Goal: Task Accomplishment & Management: Complete application form

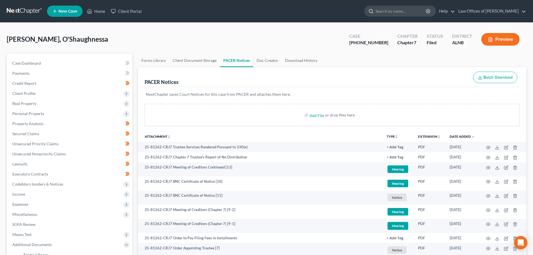
click at [406, 11] on input "search" at bounding box center [400, 11] width 51 height 10
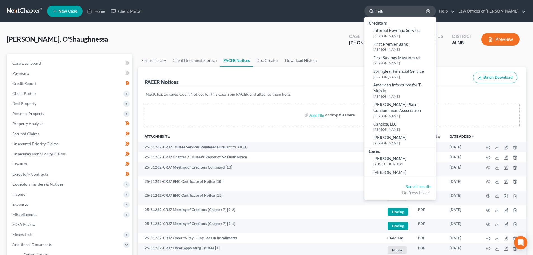
type input "[PERSON_NAME]"
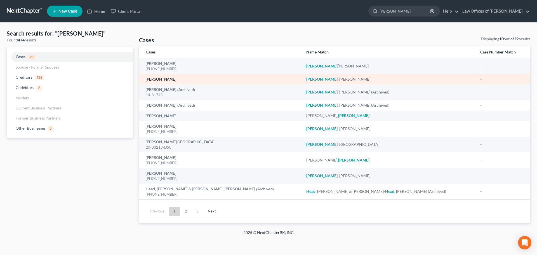
click at [163, 80] on link "[PERSON_NAME]" at bounding box center [161, 79] width 30 height 4
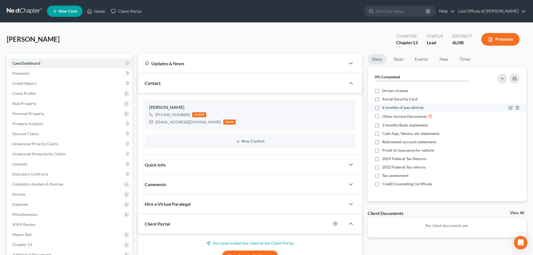
click at [382, 107] on label "6 months of pay advices" at bounding box center [402, 108] width 41 height 6
click at [384, 107] on input "6 months of pay advices" at bounding box center [386, 107] width 4 height 4
checkbox input "true"
click at [382, 126] on label "2 months Bank statements" at bounding box center [405, 125] width 46 height 6
click at [384, 126] on input "2 months Bank statements" at bounding box center [386, 124] width 4 height 4
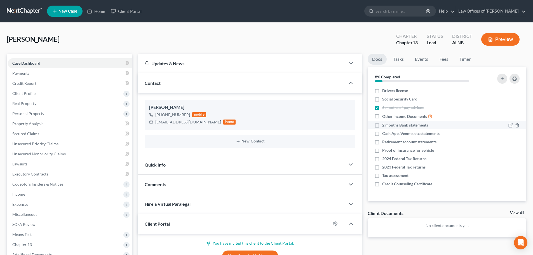
checkbox input "true"
click at [516, 116] on icon "button" at bounding box center [517, 116] width 4 height 4
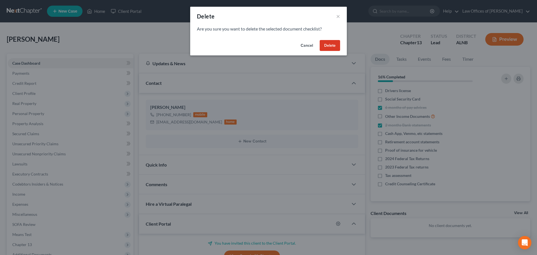
click at [329, 45] on button "Delete" at bounding box center [330, 45] width 20 height 11
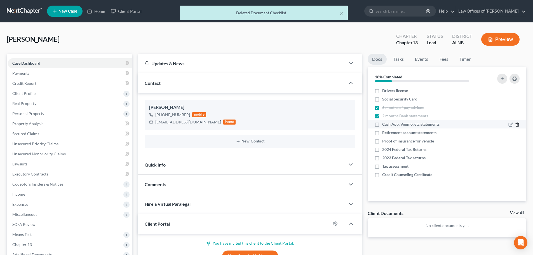
click at [517, 123] on polyline "button" at bounding box center [517, 123] width 3 height 0
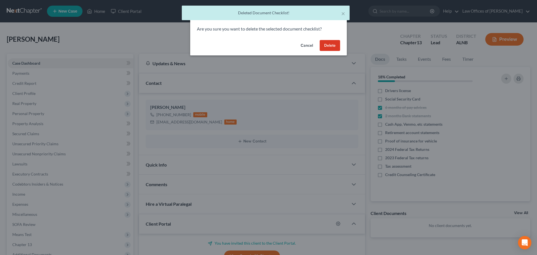
click at [332, 44] on button "Delete" at bounding box center [330, 45] width 20 height 11
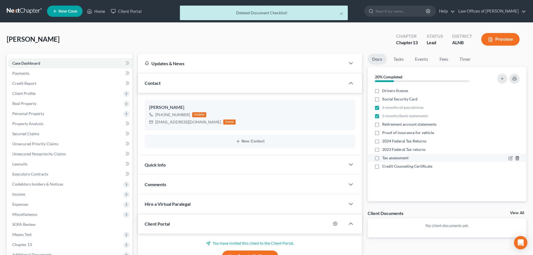
click at [519, 158] on icon "button" at bounding box center [517, 158] width 4 height 4
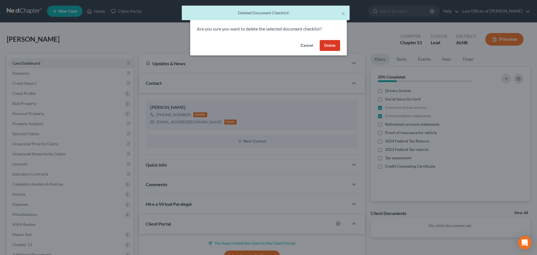
click at [327, 47] on button "Delete" at bounding box center [330, 45] width 20 height 11
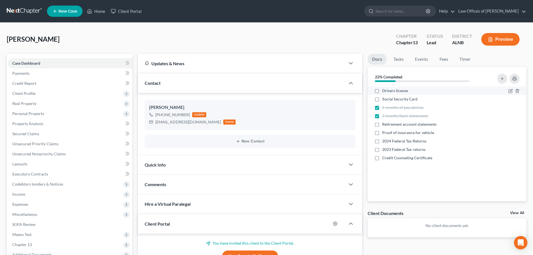
click at [382, 92] on label "Drivers license" at bounding box center [395, 91] width 26 height 6
click at [384, 91] on input "Drivers license" at bounding box center [386, 90] width 4 height 4
checkbox input "true"
click at [382, 100] on label "Social Security Card" at bounding box center [399, 99] width 35 height 6
click at [384, 100] on input "Social Security Card" at bounding box center [386, 98] width 4 height 4
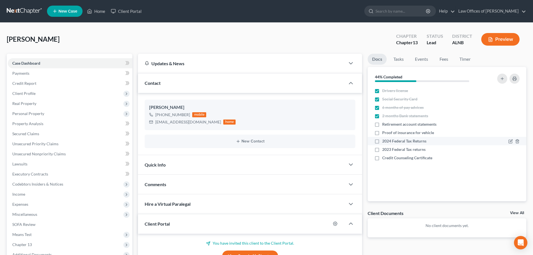
click at [384, 96] on input "Social Security Card" at bounding box center [386, 98] width 4 height 4
click at [382, 99] on label "Social Security Card" at bounding box center [399, 99] width 35 height 6
click at [384, 99] on input "Social Security Card" at bounding box center [386, 98] width 4 height 4
checkbox input "true"
click at [517, 132] on icon "button" at bounding box center [517, 133] width 4 height 4
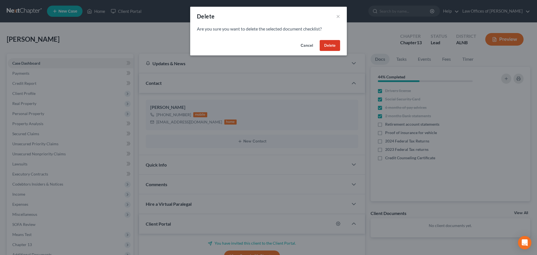
click at [325, 44] on button "Delete" at bounding box center [330, 45] width 20 height 11
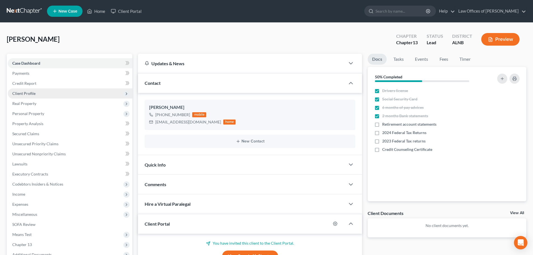
click at [40, 94] on span "Client Profile" at bounding box center [70, 93] width 125 height 10
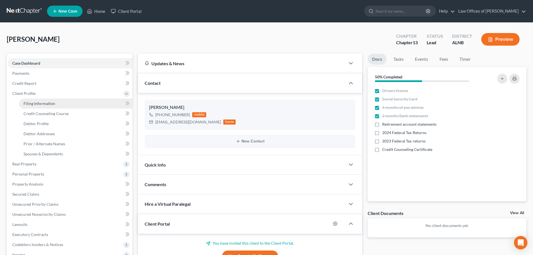
click at [67, 102] on link "Filing Information" at bounding box center [75, 103] width 113 height 10
select select "1"
select select "0"
select select "3"
select select "0"
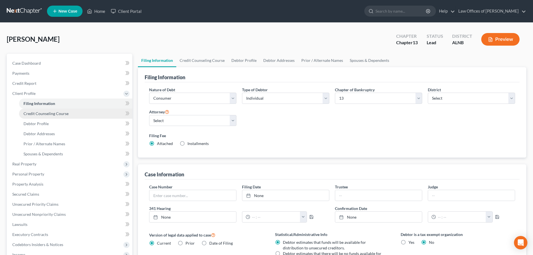
click at [69, 114] on link "Credit Counseling Course" at bounding box center [75, 114] width 113 height 10
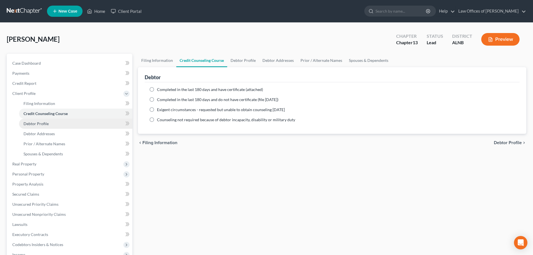
click at [68, 123] on link "Debtor Profile" at bounding box center [75, 124] width 113 height 10
select select "0"
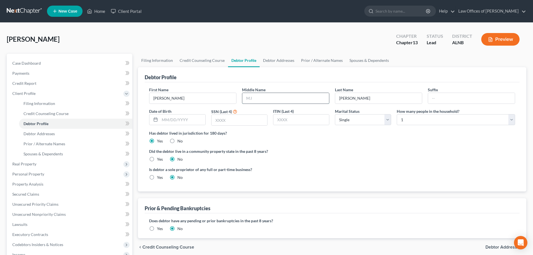
click at [285, 98] on input "text" at bounding box center [285, 98] width 87 height 11
type input "L"
click at [494, 97] on input "text" at bounding box center [471, 98] width 87 height 11
type input "Jr"
click at [511, 119] on select "Select 1 2 3 4 5 6 7 8 9 10 11 12 13 14 15 16 17 18 19 20" at bounding box center [456, 119] width 118 height 11
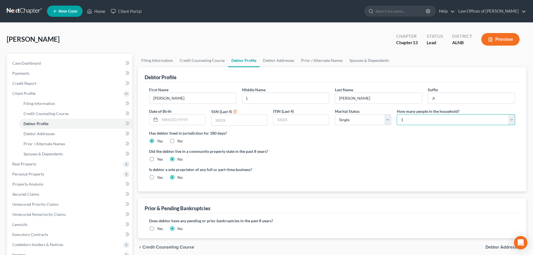
select select "1"
click at [397, 114] on select "Select 1 2 3 4 5 6 7 8 9 10 11 12 13 14 15 16 17 18 19 20" at bounding box center [456, 119] width 118 height 11
click at [386, 121] on select "Select Single Married Separated Divorced Widowed" at bounding box center [363, 119] width 56 height 11
select select "3"
click at [335, 114] on select "Select Single Married Separated Divorced Widowed" at bounding box center [363, 119] width 56 height 11
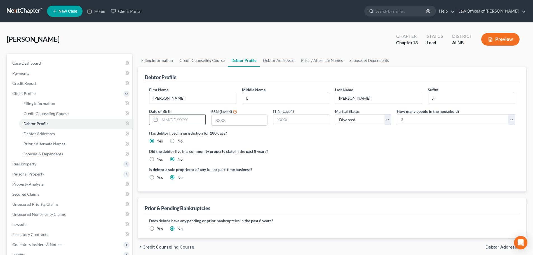
click at [176, 120] on input "text" at bounding box center [182, 119] width 45 height 11
type input "[DATE]"
click at [229, 116] on input "text" at bounding box center [240, 120] width 56 height 11
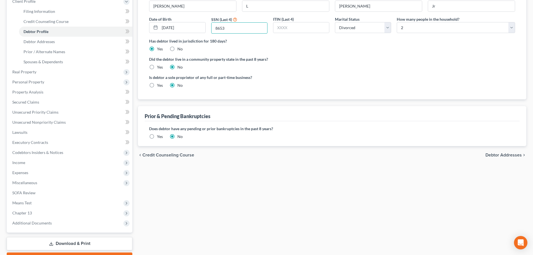
scroll to position [112, 0]
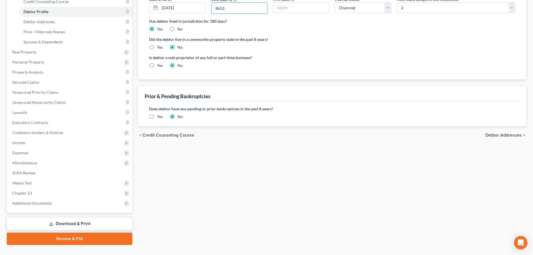
type input "8653"
click at [512, 134] on span "Debtor Addresses" at bounding box center [503, 135] width 36 height 4
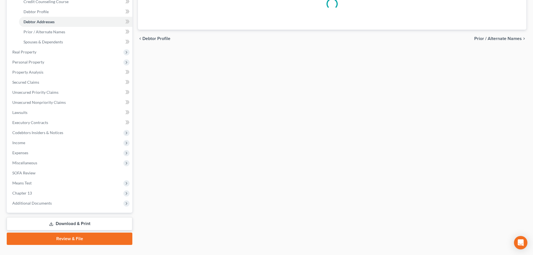
select select "0"
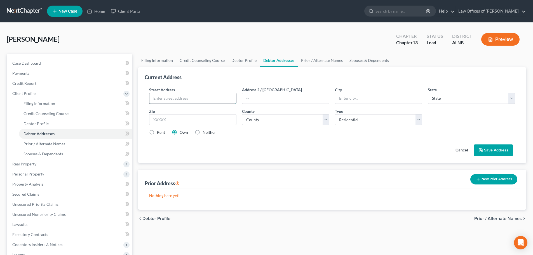
click at [224, 98] on input "text" at bounding box center [192, 98] width 87 height 11
click at [215, 99] on input "[STREET_ADDRESS][PERSON_NAME]" at bounding box center [192, 98] width 87 height 11
type input "[STREET_ADDRESS]"
click at [349, 99] on input "text" at bounding box center [378, 98] width 87 height 11
type input "[GEOGRAPHIC_DATA]"
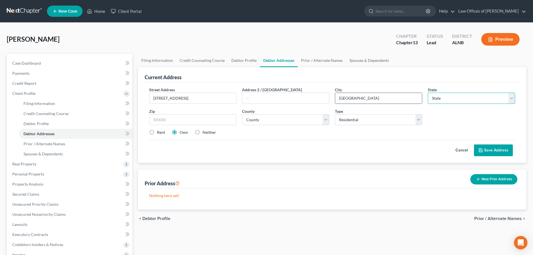
select select "0"
click at [182, 118] on input "35801" at bounding box center [192, 119] width 87 height 11
type input "35802"
click at [327, 119] on select "County [GEOGRAPHIC_DATA] [GEOGRAPHIC_DATA] [GEOGRAPHIC_DATA] [GEOGRAPHIC_DATA] …" at bounding box center [285, 119] width 87 height 11
select select "44"
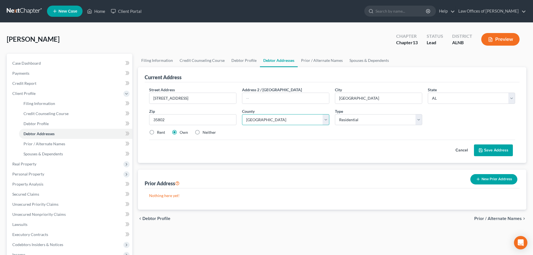
click at [242, 114] on select "County [GEOGRAPHIC_DATA] [GEOGRAPHIC_DATA] [GEOGRAPHIC_DATA] [GEOGRAPHIC_DATA] …" at bounding box center [285, 119] width 87 height 11
click at [157, 133] on label "Rent" at bounding box center [161, 133] width 8 height 6
click at [159, 133] on input "Rent" at bounding box center [161, 132] width 4 height 4
radio input "true"
click at [495, 150] on button "Save Address" at bounding box center [493, 150] width 39 height 12
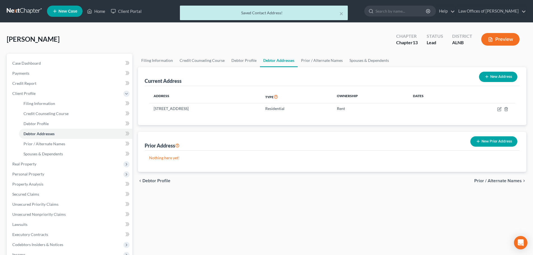
click at [511, 181] on span "Prior / Alternate Names" at bounding box center [498, 181] width 48 height 4
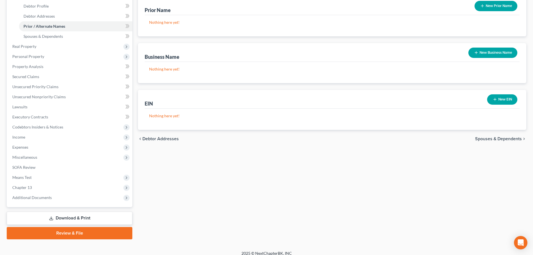
scroll to position [123, 0]
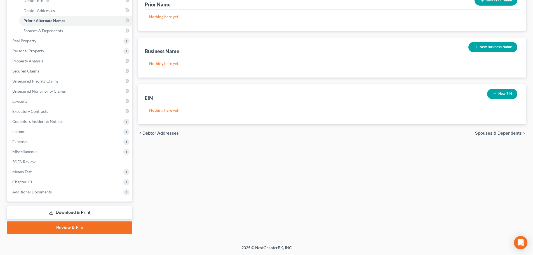
click at [512, 132] on span "Spouses & Dependents" at bounding box center [498, 133] width 47 height 4
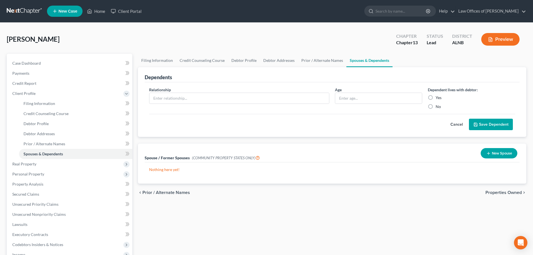
click at [512, 193] on span "Properties Owned" at bounding box center [503, 192] width 36 height 4
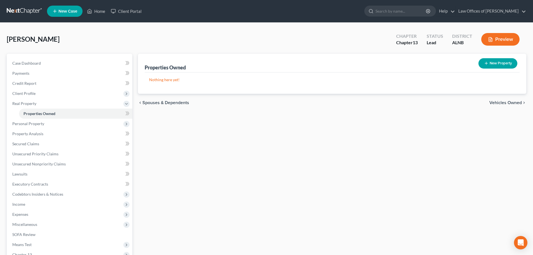
click at [515, 103] on span "Vehicles Owned" at bounding box center [505, 102] width 32 height 4
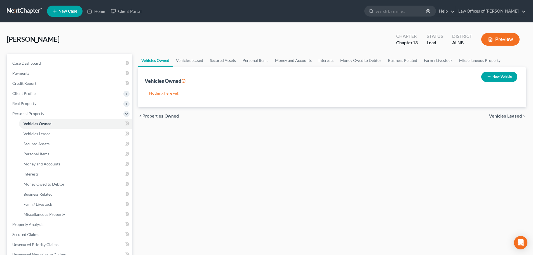
click at [500, 77] on button "New Vehicle" at bounding box center [499, 77] width 36 height 10
select select "0"
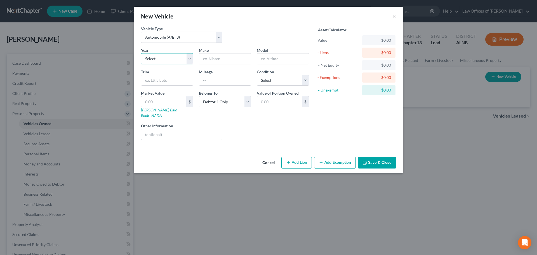
click at [190, 58] on select "Select 2026 2025 2024 2023 2022 2021 2020 2019 2018 2017 2016 2015 2014 2013 20…" at bounding box center [167, 58] width 52 height 11
select select "25"
click at [141, 53] on select "Select 2026 2025 2024 2023 2022 2021 2020 2019 2018 2017 2016 2015 2014 2013 20…" at bounding box center [167, 58] width 52 height 11
click at [227, 57] on input "text" at bounding box center [225, 58] width 52 height 11
type input "Ford"
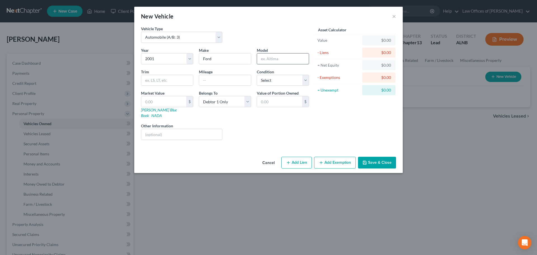
click at [265, 57] on input "text" at bounding box center [283, 58] width 52 height 11
type input "F-150"
click at [219, 37] on select "Select Automobile (A/B: 3) Truck (A/B: 3) Trailer (A/B: 4) Watercraft (A/B: 4) …" at bounding box center [181, 37] width 81 height 11
select select "1"
click at [141, 32] on select "Select Automobile (A/B: 3) Truck (A/B: 3) Trailer (A/B: 4) Watercraft (A/B: 4) …" at bounding box center [181, 37] width 81 height 11
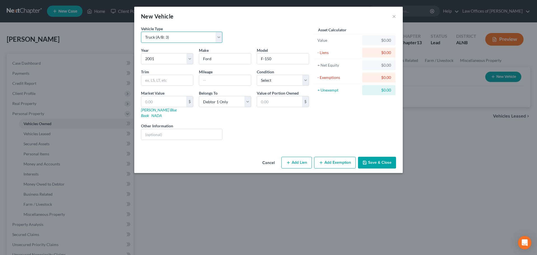
click at [219, 36] on select "Select Automobile (A/B: 3) Truck (A/B: 3) Trailer (A/B: 4) Watercraft (A/B: 4) …" at bounding box center [181, 37] width 81 height 11
click at [141, 32] on select "Select Automobile (A/B: 3) Truck (A/B: 3) Trailer (A/B: 4) Watercraft (A/B: 4) …" at bounding box center [181, 37] width 81 height 11
click at [289, 27] on div "Vehicle Type Select Automobile (A/B: 3) Truck (A/B: 3) Trailer (A/B: 4) Watercr…" at bounding box center [225, 37] width 174 height 22
click at [305, 79] on select "Select Excellent Very Good Good Fair Poor" at bounding box center [283, 80] width 52 height 11
select select "2"
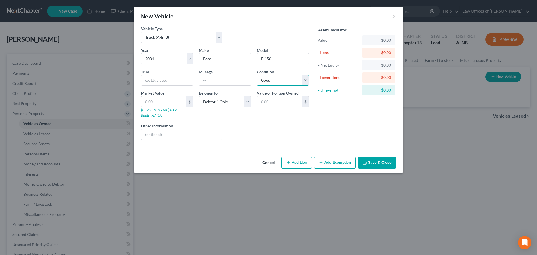
click at [257, 75] on select "Select Excellent Very Good Good Fair Poor" at bounding box center [283, 80] width 52 height 11
click at [229, 130] on div "Liens Select" at bounding box center [268, 131] width 87 height 17
drag, startPoint x: 217, startPoint y: 77, endPoint x: 219, endPoint y: 79, distance: 2.9
click at [217, 77] on input "text" at bounding box center [225, 80] width 52 height 11
type input "175000"
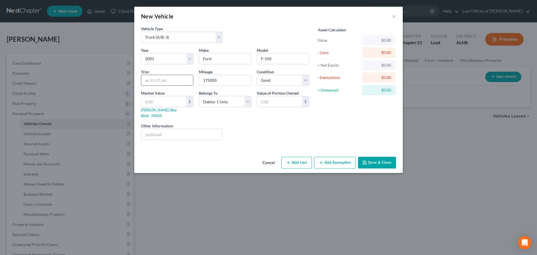
click at [178, 81] on input "text" at bounding box center [167, 80] width 52 height 11
click at [269, 123] on div "Liens Select" at bounding box center [268, 131] width 87 height 17
click at [385, 157] on button "Save & Close" at bounding box center [377, 163] width 38 height 12
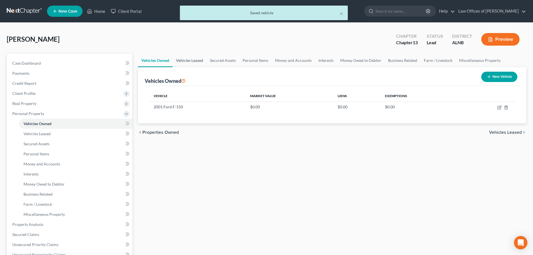
click at [199, 60] on link "Vehicles Leased" at bounding box center [190, 60] width 34 height 13
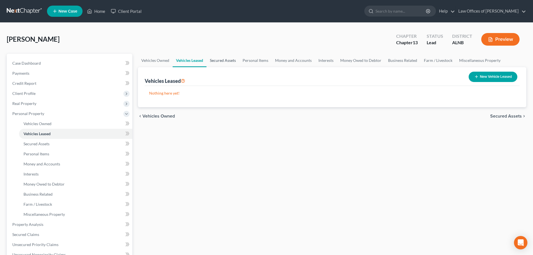
click at [225, 60] on link "Secured Assets" at bounding box center [222, 60] width 33 height 13
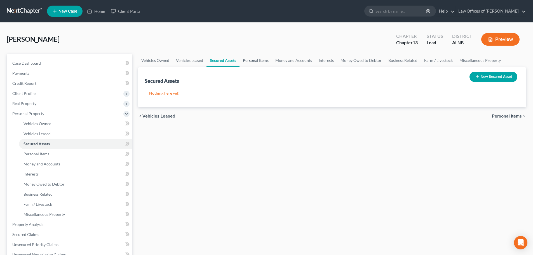
click at [253, 60] on link "Personal Items" at bounding box center [255, 60] width 32 height 13
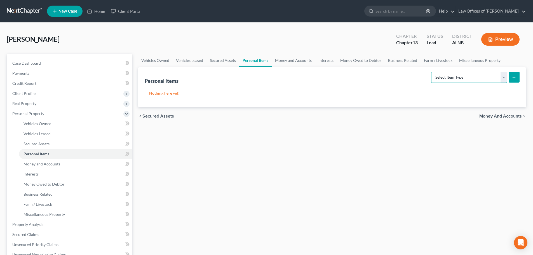
click at [504, 79] on select "Select Item Type Clothing (A/B: 11) Collectibles Of Value (A/B: 8) Electronics …" at bounding box center [469, 77] width 76 height 11
select select "clothing"
click at [432, 72] on select "Select Item Type Clothing (A/B: 11) Collectibles Of Value (A/B: 8) Electronics …" at bounding box center [469, 77] width 76 height 11
click at [513, 76] on icon "submit" at bounding box center [514, 77] width 4 height 4
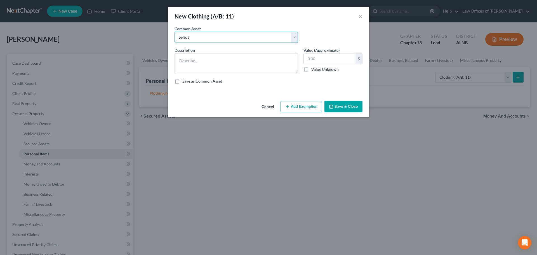
click at [295, 36] on select "Select Clothing and personal" at bounding box center [236, 37] width 123 height 11
select select "0"
click at [175, 32] on select "Select Clothing and personal" at bounding box center [236, 37] width 123 height 11
type textarea "Clothing and personal"
type input "300.00"
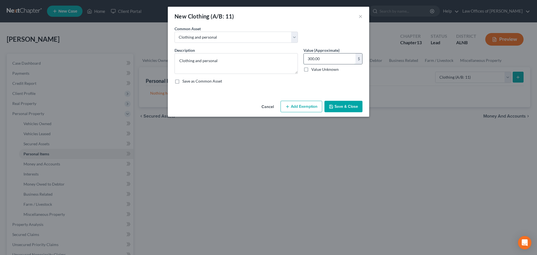
click at [310, 58] on input "300.00" at bounding box center [330, 58] width 52 height 11
type input "1,000.00"
click at [345, 108] on button "Save & Close" at bounding box center [344, 107] width 38 height 12
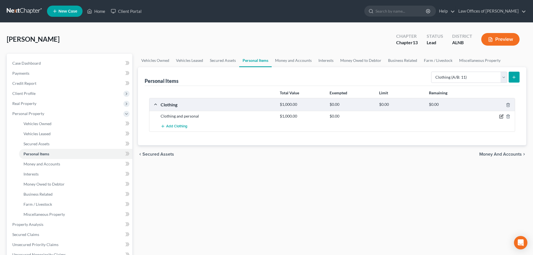
click at [500, 118] on icon "button" at bounding box center [501, 116] width 4 height 4
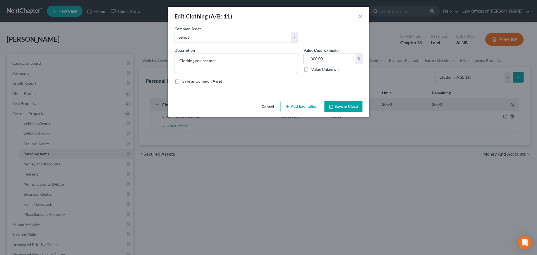
click at [267, 106] on button "Cancel" at bounding box center [267, 106] width 21 height 11
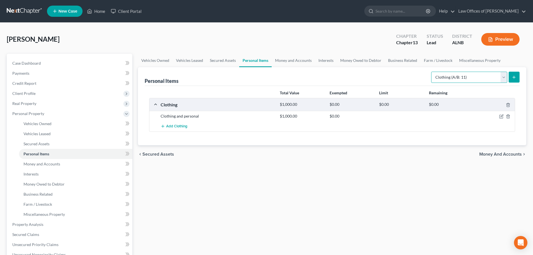
click at [504, 78] on select "Select Item Type Clothing (A/B: 11) Collectibles Of Value (A/B: 8) Electronics …" at bounding box center [469, 77] width 76 height 11
select select "electronics"
click at [432, 72] on select "Select Item Type Clothing (A/B: 11) Collectibles Of Value (A/B: 8) Electronics …" at bounding box center [469, 77] width 76 height 11
click at [514, 77] on icon "submit" at bounding box center [514, 77] width 4 height 4
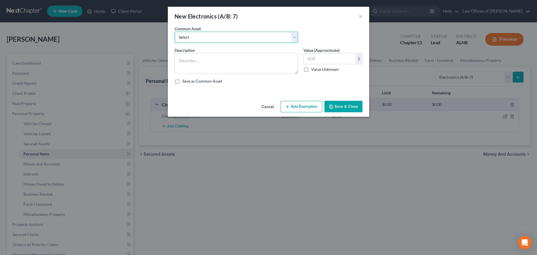
click at [294, 36] on select "Select Television Smartphone Computer Other electronics" at bounding box center [236, 37] width 123 height 11
select select "0"
click at [175, 32] on select "Select Television Smartphone Computer Other electronics" at bounding box center [236, 37] width 123 height 11
type textarea "Television Smartphone Computer Other electronics"
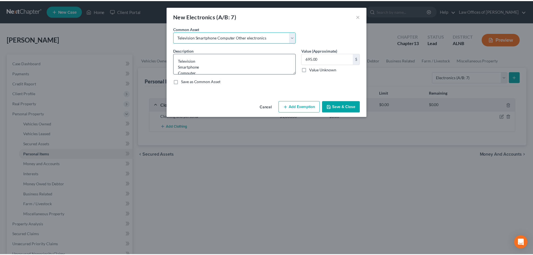
scroll to position [12, 0]
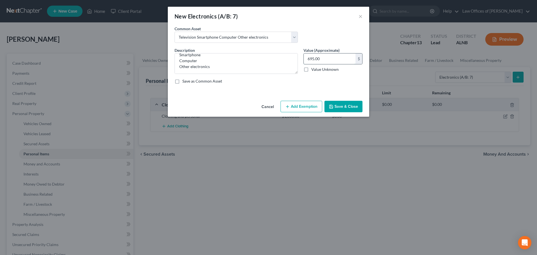
click at [314, 58] on input "695.00" at bounding box center [330, 58] width 52 height 11
type input "300.00"
click at [335, 109] on button "Save & Close" at bounding box center [344, 107] width 38 height 12
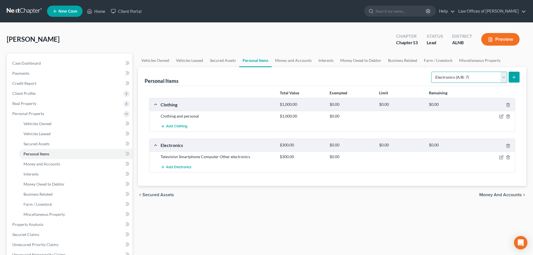
click at [503, 77] on select "Select Item Type Clothing (A/B: 11) Collectibles Of Value (A/B: 8) Electronics …" at bounding box center [469, 77] width 76 height 11
select select "household_goods"
click at [432, 72] on select "Select Item Type Clothing (A/B: 11) Collectibles Of Value (A/B: 8) Electronics …" at bounding box center [469, 77] width 76 height 11
click at [514, 76] on line "submit" at bounding box center [514, 77] width 0 height 3
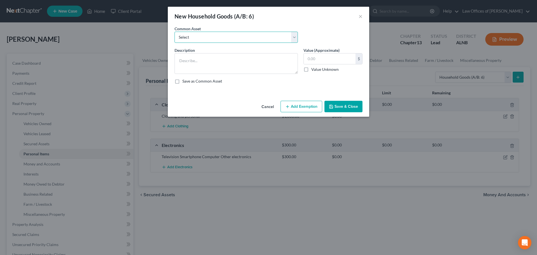
click at [295, 35] on select "Select Household goods and furnishings" at bounding box center [236, 37] width 123 height 11
select select "0"
click at [175, 32] on select "Select Household goods and furnishings" at bounding box center [236, 37] width 123 height 11
type textarea "Household goods and furnishings"
click at [323, 58] on input "1,420.00" at bounding box center [330, 58] width 52 height 11
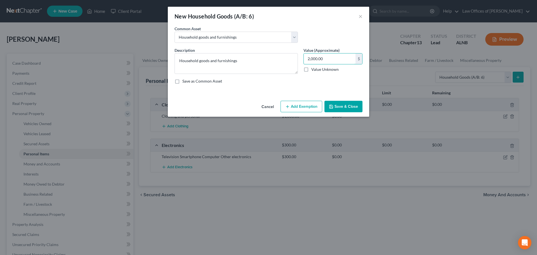
type input "2,000.00"
click at [339, 104] on button "Save & Close" at bounding box center [344, 107] width 38 height 12
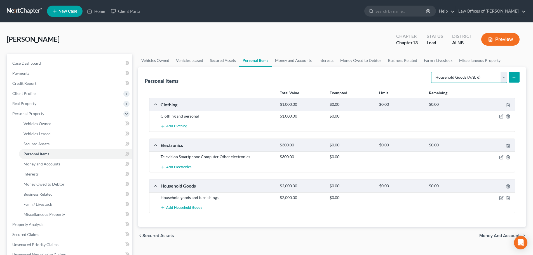
click at [503, 78] on select "Select Item Type Clothing (A/B: 11) Collectibles Of Value (A/B: 8) Electronics …" at bounding box center [469, 77] width 76 height 11
click at [331, 30] on div "[PERSON_NAME] Upgraded Chapter Chapter 13 Status Lead District [GEOGRAPHIC_DATA…" at bounding box center [267, 41] width 520 height 24
click at [54, 164] on span "Money and Accounts" at bounding box center [42, 163] width 37 height 5
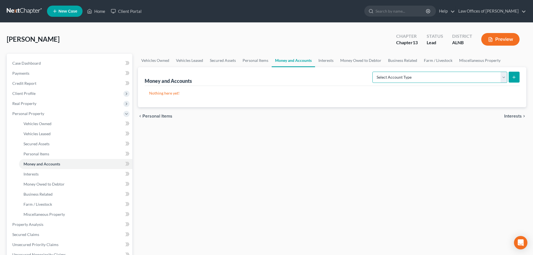
click at [505, 79] on select "Select Account Type Brokerage (A/B: 18, SOFA: 20) Cash on Hand (A/B: 16) Certif…" at bounding box center [439, 77] width 135 height 11
select select "cash_on_hand"
click at [374, 72] on select "Select Account Type Brokerage (A/B: 18, SOFA: 20) Cash on Hand (A/B: 16) Certif…" at bounding box center [439, 77] width 135 height 11
click at [516, 77] on icon "submit" at bounding box center [514, 77] width 4 height 4
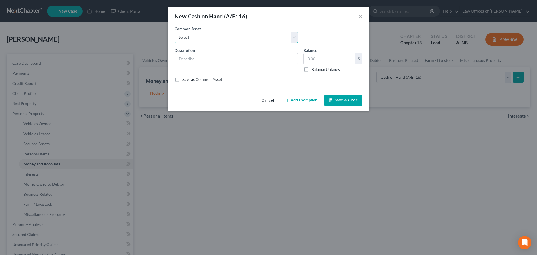
click at [295, 37] on select "Select Cash" at bounding box center [236, 37] width 123 height 11
select select "0"
click at [175, 32] on select "Select Cash" at bounding box center [236, 37] width 123 height 11
type input "Cash"
click at [312, 59] on input "20.00" at bounding box center [330, 58] width 52 height 11
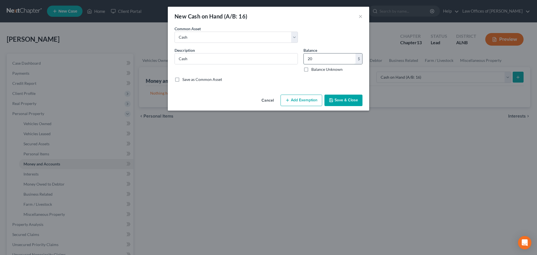
type input "2"
type input "0.00"
click at [342, 99] on button "Save & Close" at bounding box center [344, 101] width 38 height 12
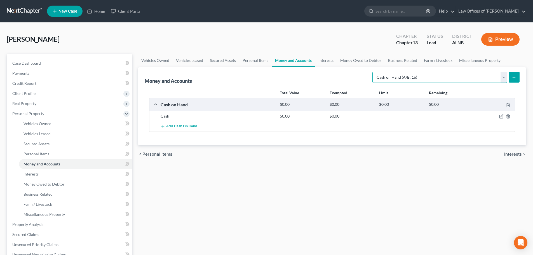
click at [504, 77] on select "Select Account Type Brokerage (A/B: 18, SOFA: 20) Cash on Hand (A/B: 16) Certif…" at bounding box center [439, 77] width 135 height 11
select select "checking"
click at [374, 72] on select "Select Account Type Brokerage (A/B: 18, SOFA: 20) Cash on Hand (A/B: 16) Certif…" at bounding box center [439, 77] width 135 height 11
click at [516, 79] on icon "submit" at bounding box center [514, 77] width 4 height 4
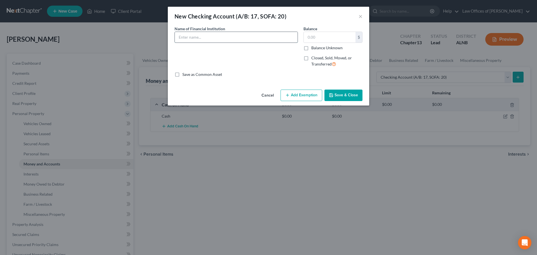
click at [281, 42] on input "text" at bounding box center [236, 37] width 123 height 11
type input "United Community"
click at [325, 37] on input "text" at bounding box center [330, 37] width 52 height 11
type input "800.00"
click at [339, 93] on button "Save & Close" at bounding box center [344, 96] width 38 height 12
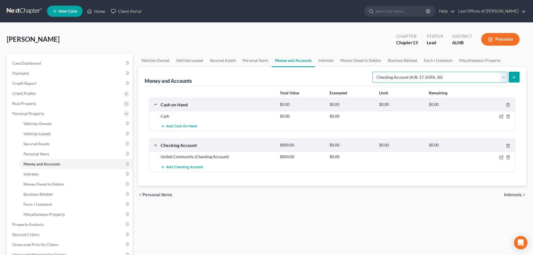
click at [505, 76] on select "Select Account Type Brokerage (A/B: 18, SOFA: 20) Cash on Hand (A/B: 16) Certif…" at bounding box center [439, 77] width 135 height 11
select select "savings"
click at [374, 72] on select "Select Account Type Brokerage (A/B: 18, SOFA: 20) Cash on Hand (A/B: 16) Certif…" at bounding box center [439, 77] width 135 height 11
click at [514, 77] on line "submit" at bounding box center [514, 77] width 3 height 0
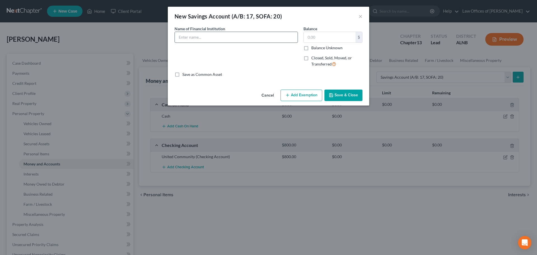
click at [252, 35] on input "text" at bounding box center [236, 37] width 123 height 11
type input "United Community"
click at [311, 36] on input "text" at bounding box center [330, 37] width 52 height 11
type input "20.00"
click at [348, 94] on button "Save & Close" at bounding box center [344, 96] width 38 height 12
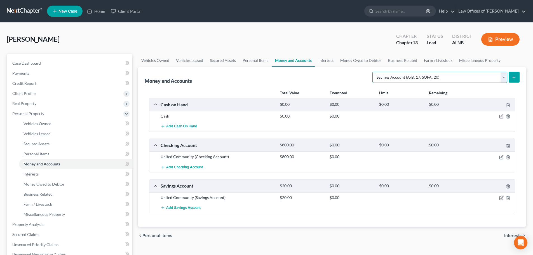
click at [503, 78] on select "Select Account Type Brokerage (A/B: 18, SOFA: 20) Cash on Hand (A/B: 16) Certif…" at bounding box center [439, 77] width 135 height 11
click at [516, 58] on ul "Vehicles Owned Vehicles Leased Secured Assets Personal Items Money and Accounts…" at bounding box center [332, 60] width 388 height 13
drag, startPoint x: 325, startPoint y: 59, endPoint x: 339, endPoint y: 59, distance: 13.7
click at [325, 59] on link "Interests" at bounding box center [326, 60] width 22 height 13
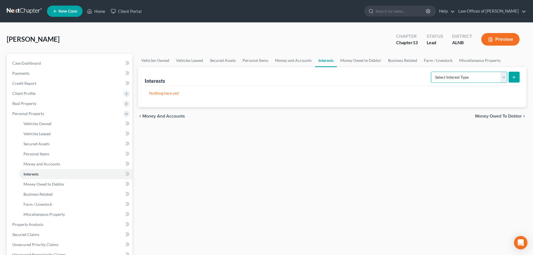
click at [504, 77] on select "Select Interest Type 401K (A/B: 21) Annuity (A/B: 23) Bond (A/B: 18) Education …" at bounding box center [469, 77] width 76 height 11
select select "401k"
click at [432, 72] on select "Select Interest Type 401K (A/B: 21) Annuity (A/B: 23) Bond (A/B: 18) Education …" at bounding box center [469, 77] width 76 height 11
click at [513, 78] on icon "submit" at bounding box center [514, 77] width 4 height 4
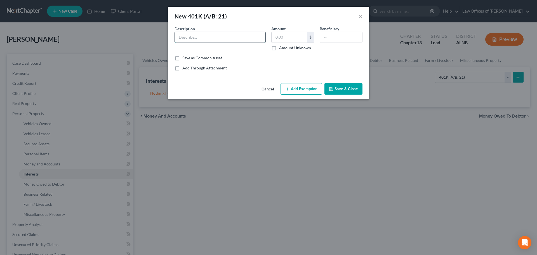
click at [220, 37] on input "text" at bounding box center [220, 37] width 91 height 11
type input "Traditional Term"
click at [282, 35] on input "text" at bounding box center [290, 37] width 36 height 11
type input "5,000.00"
click at [330, 36] on input "text" at bounding box center [341, 37] width 42 height 11
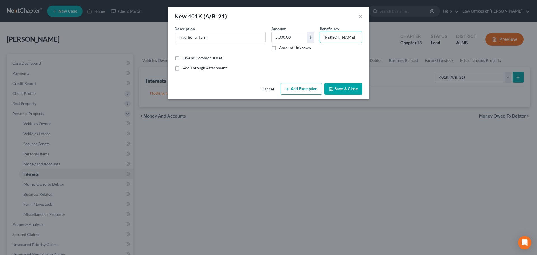
type input "[PERSON_NAME]"
click at [343, 90] on button "Save & Close" at bounding box center [344, 89] width 38 height 12
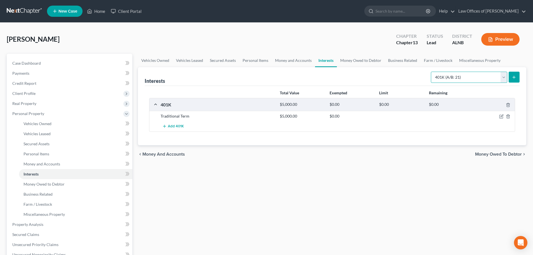
click at [503, 76] on select "Select Interest Type 401K (A/B: 21) Annuity (A/B: 23) Bond (A/B: 18) Education …" at bounding box center [469, 77] width 76 height 11
select select "term_life_insurance"
click at [432, 72] on select "Select Interest Type 401K (A/B: 21) Annuity (A/B: 23) Bond (A/B: 18) Education …" at bounding box center [469, 77] width 76 height 11
click at [513, 78] on icon "submit" at bounding box center [514, 77] width 4 height 4
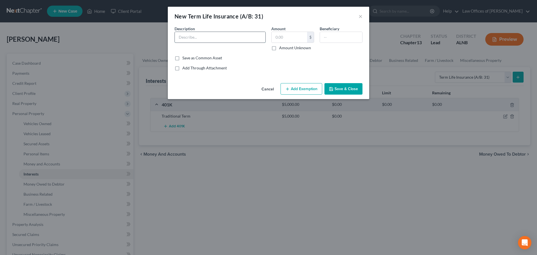
click at [225, 36] on input "text" at bounding box center [220, 37] width 91 height 11
click at [286, 36] on input "text" at bounding box center [290, 37] width 36 height 11
click at [227, 37] on input "text" at bounding box center [220, 37] width 91 height 11
type input "Traditional Term"
click at [285, 57] on div "Save as Common Asset" at bounding box center [269, 58] width 188 height 6
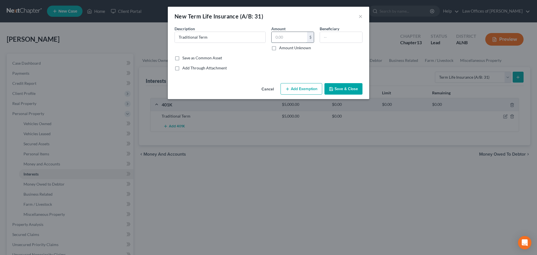
click at [293, 35] on input "text" at bounding box center [290, 37] width 36 height 11
type input "30,000.00"
click at [344, 36] on input "text" at bounding box center [341, 37] width 42 height 11
type input "[PERSON_NAME]"
click at [339, 87] on button "Save & Close" at bounding box center [344, 89] width 38 height 12
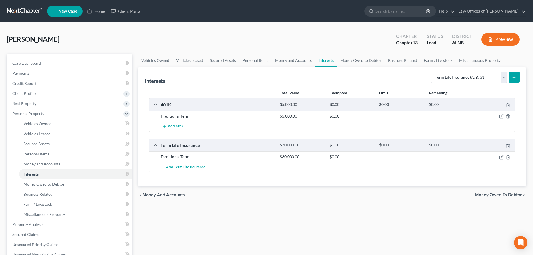
click at [517, 57] on ul "Vehicles Owned Vehicles Leased Secured Assets Personal Items Money and Accounts…" at bounding box center [332, 60] width 388 height 13
click at [504, 76] on select "Select Interest Type 401K (A/B: 21) Annuity (A/B: 23) Bond (A/B: 18) Education …" at bounding box center [469, 77] width 76 height 11
click at [330, 36] on div "[PERSON_NAME] Upgraded Chapter Chapter 13 Status Lead District [GEOGRAPHIC_DATA…" at bounding box center [267, 41] width 520 height 24
click at [361, 60] on link "Money Owed to Debtor" at bounding box center [361, 60] width 48 height 13
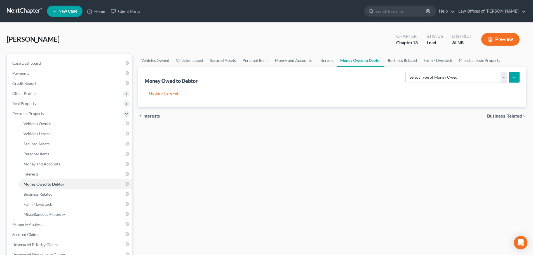
click at [405, 60] on link "Business Related" at bounding box center [402, 60] width 36 height 13
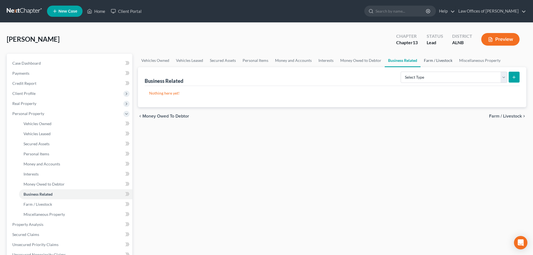
click at [441, 59] on link "Farm / Livestock" at bounding box center [438, 60] width 35 height 13
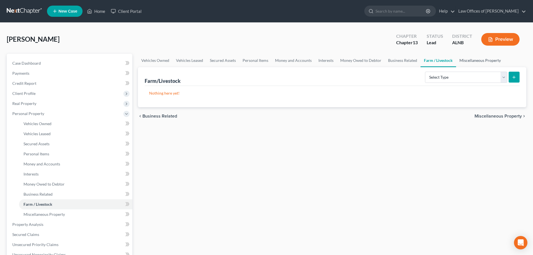
click at [466, 60] on link "Miscellaneous Property" at bounding box center [480, 60] width 48 height 13
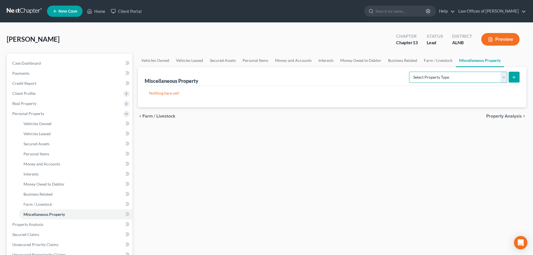
click at [504, 79] on select "Select Property Type Assigned for Creditor Benefit [DATE] (SOFA: 12) Holding fo…" at bounding box center [458, 77] width 98 height 11
click at [279, 38] on div "[PERSON_NAME] Upgraded Chapter Chapter 13 Status Lead District [GEOGRAPHIC_DATA…" at bounding box center [267, 41] width 520 height 24
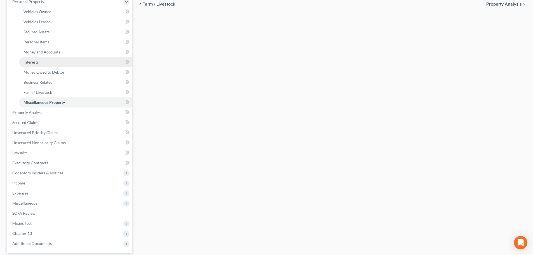
scroll to position [84, 0]
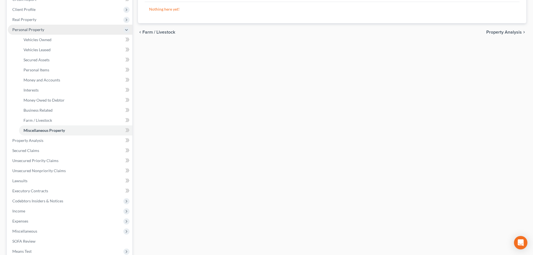
click at [121, 29] on span "Personal Property" at bounding box center [70, 30] width 125 height 10
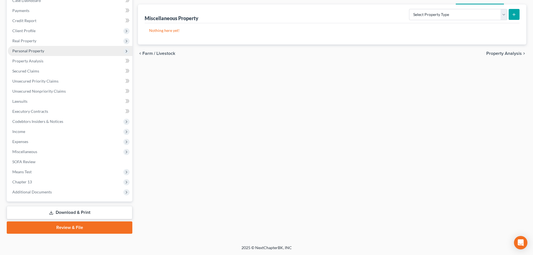
scroll to position [63, 0]
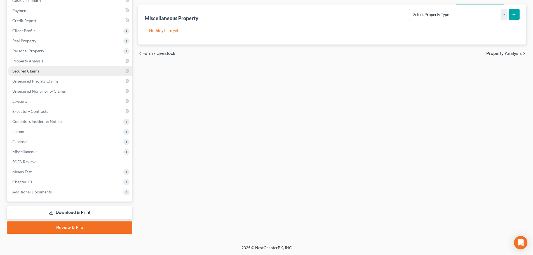
click at [112, 71] on link "Secured Claims" at bounding box center [70, 71] width 125 height 10
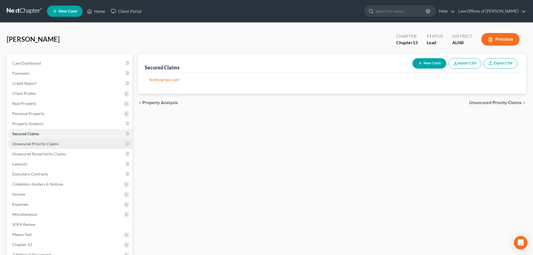
click at [63, 144] on link "Unsecured Priority Claims" at bounding box center [70, 144] width 125 height 10
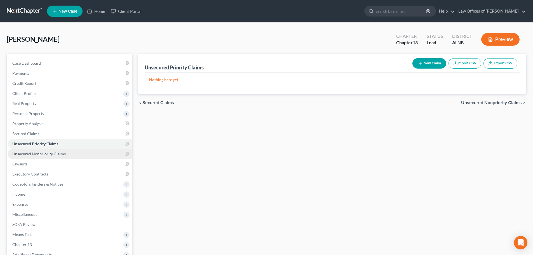
click at [52, 154] on span "Unsecured Nonpriority Claims" at bounding box center [38, 153] width 53 height 5
click at [433, 65] on button "New Claim" at bounding box center [429, 63] width 34 height 10
select select "0"
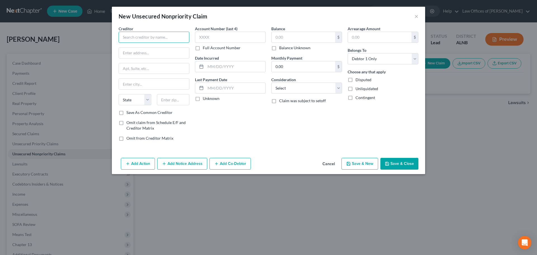
click at [170, 37] on input "text" at bounding box center [154, 37] width 71 height 11
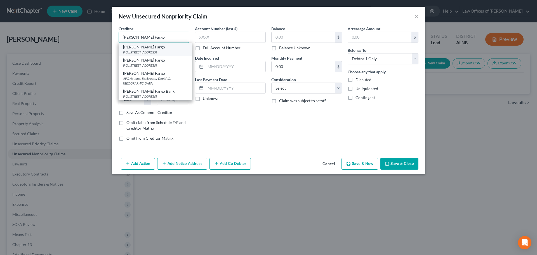
type input "[PERSON_NAME] Fargo"
click at [135, 49] on div "[PERSON_NAME] Fargo" at bounding box center [155, 47] width 65 height 6
type input "P.O. Box 10438"
type input "Des Moines"
select select "16"
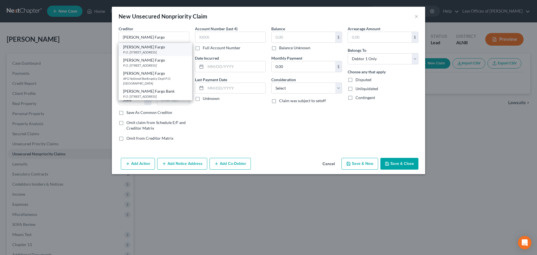
type input "50306"
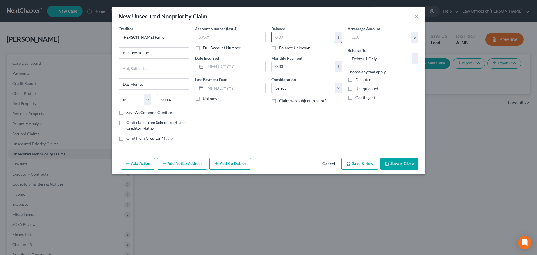
click at [309, 35] on input "text" at bounding box center [304, 37] width 64 height 11
type input "7,500.00"
click at [372, 162] on button "Save & New" at bounding box center [360, 164] width 37 height 12
select select "0"
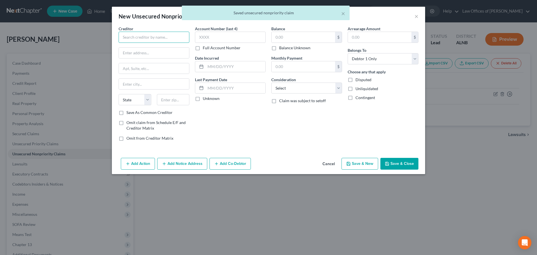
click at [143, 37] on input "text" at bounding box center [154, 37] width 71 height 11
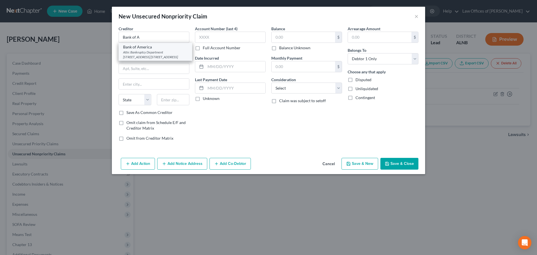
click at [135, 46] on div "Bank of America" at bounding box center [155, 47] width 65 height 6
type input "Bank of America"
type input "Attn: Bankruptcy Department"
type input "[STREET_ADDRESS] Box 9000"
type input "[GEOGRAPHIC_DATA]"
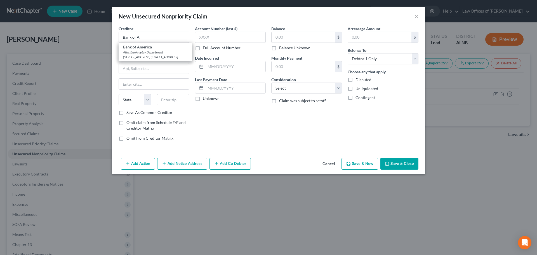
select select "35"
type input "14068"
click at [280, 37] on input "text" at bounding box center [304, 37] width 64 height 11
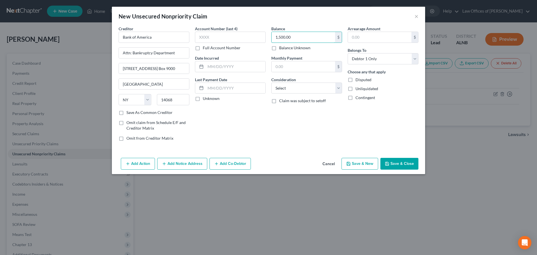
type input "1,500.00"
click at [358, 165] on button "Save & New" at bounding box center [360, 164] width 37 height 12
select select "0"
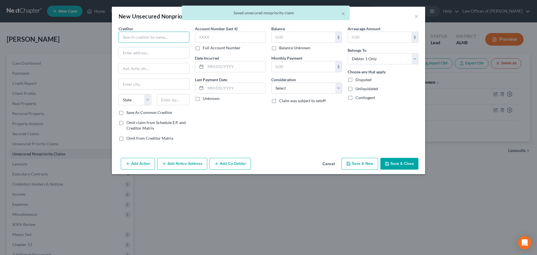
click at [166, 34] on input "text" at bounding box center [154, 37] width 71 height 11
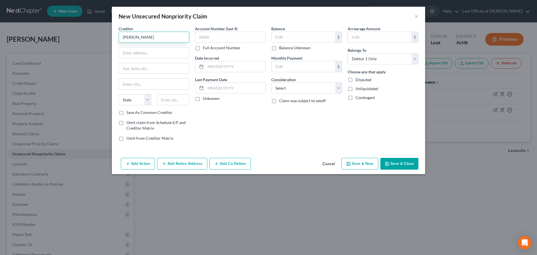
click at [129, 37] on input "[PERSON_NAME]" at bounding box center [154, 37] width 71 height 11
click at [150, 38] on input "[PERSON_NAME]" at bounding box center [154, 37] width 71 height 11
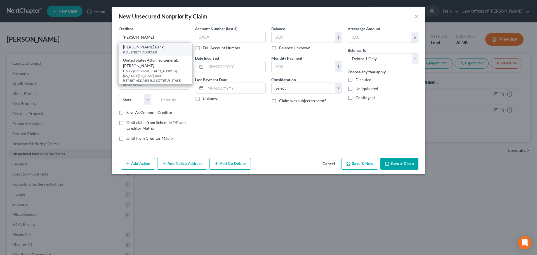
click at [135, 49] on div "[PERSON_NAME] Bank" at bounding box center [155, 47] width 65 height 6
type input "[PERSON_NAME] Bank"
type input "P.O. Box 9201"
type input "Old Bethpage"
select select "35"
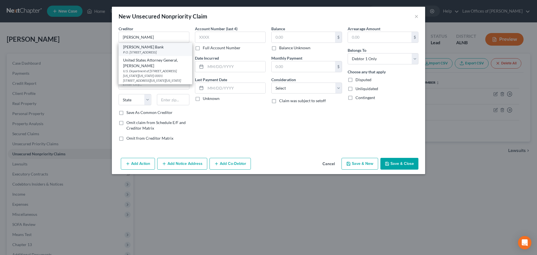
type input "11804"
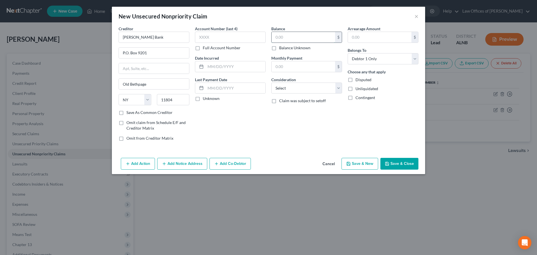
click at [307, 36] on input "text" at bounding box center [304, 37] width 64 height 11
type input "6,000.00"
click at [365, 163] on button "Save & New" at bounding box center [360, 164] width 37 height 12
select select "0"
click at [151, 38] on input "text" at bounding box center [154, 37] width 71 height 11
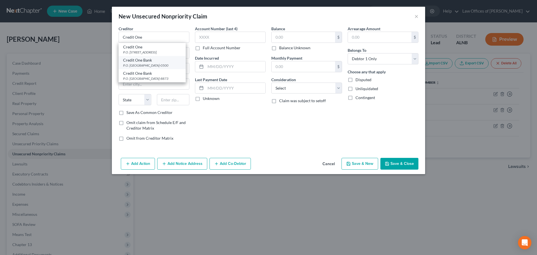
click at [134, 62] on div "Credit One Bank" at bounding box center [152, 60] width 58 height 6
type input "Credit One Bank"
type input "P.O. Box 60500"
type input "City of Industry"
select select "4"
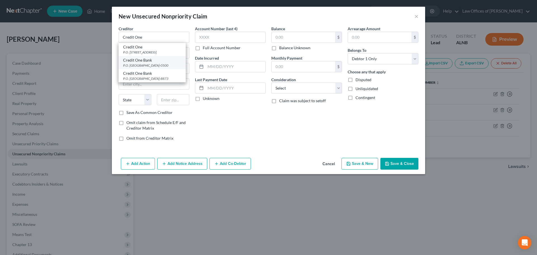
type input "91716-0500"
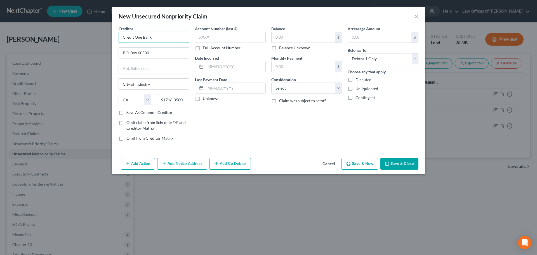
click at [159, 38] on input "Credit One Bank" at bounding box center [154, 37] width 71 height 11
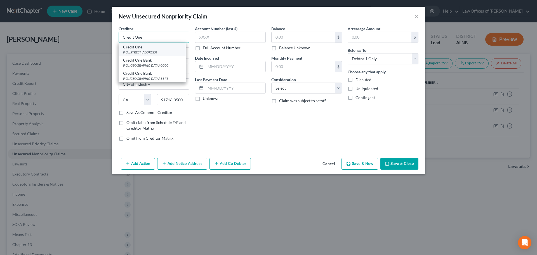
type input "Credit One"
click at [135, 48] on div "Credit One" at bounding box center [152, 47] width 58 height 6
type input "P.O. Box 98872"
type input "[GEOGRAPHIC_DATA]"
select select "31"
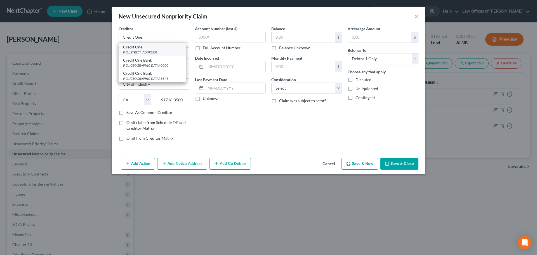
type input "89193"
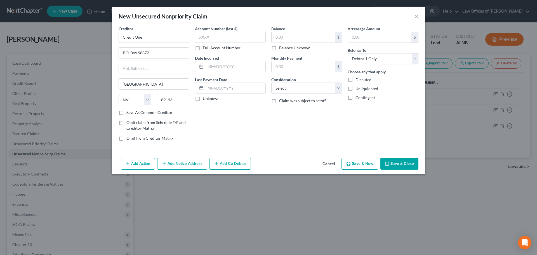
drag, startPoint x: 394, startPoint y: 164, endPoint x: 364, endPoint y: 149, distance: 33.5
click at [394, 163] on button "Save & Close" at bounding box center [400, 164] width 38 height 12
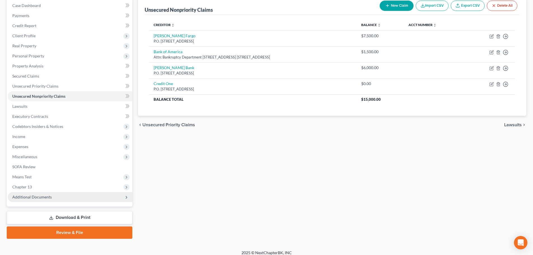
scroll to position [63, 0]
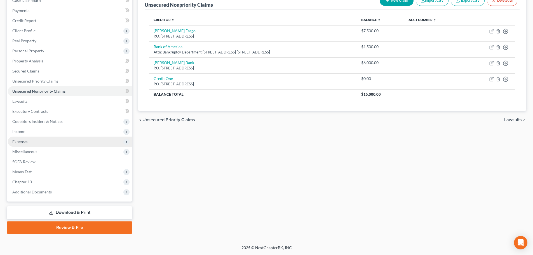
click at [88, 142] on span "Expenses" at bounding box center [70, 142] width 125 height 10
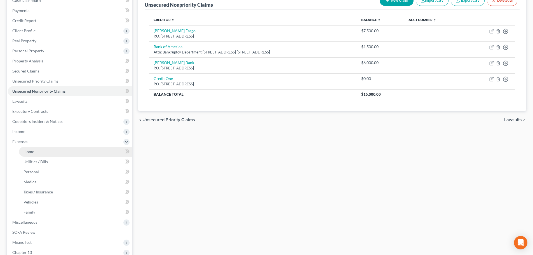
click at [58, 153] on link "Home" at bounding box center [75, 152] width 113 height 10
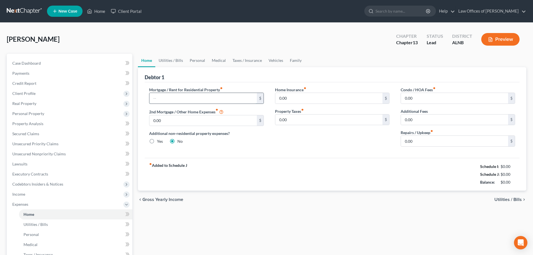
click at [201, 97] on input "text" at bounding box center [202, 98] width 107 height 11
type input "1,137.00"
click at [320, 98] on input "0.00" at bounding box center [328, 98] width 107 height 11
type input "40.00"
click at [170, 58] on link "Utilities / Bills" at bounding box center [170, 60] width 31 height 13
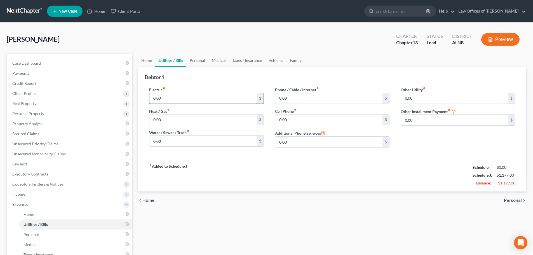
click at [171, 99] on input "0.00" at bounding box center [202, 98] width 107 height 11
type input "3"
type input "200.00"
click at [298, 98] on input "0.00" at bounding box center [328, 98] width 107 height 11
click at [284, 97] on input "150.00" at bounding box center [328, 98] width 107 height 11
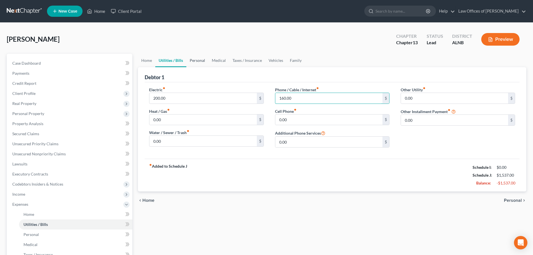
type input "160.00"
click at [200, 61] on link "Personal" at bounding box center [197, 60] width 22 height 13
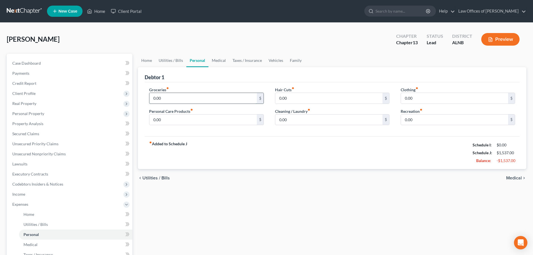
click at [189, 96] on input "0.00" at bounding box center [202, 98] width 107 height 11
type input "1,000.00"
click at [300, 120] on input "0.00" at bounding box center [328, 119] width 107 height 11
type input "40.00"
click at [223, 122] on input "0.00" at bounding box center [202, 119] width 107 height 11
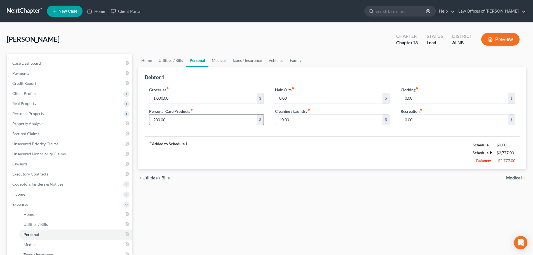
click at [156, 119] on input "200.00" at bounding box center [202, 119] width 107 height 11
type input "400.00"
click at [219, 61] on link "Medical" at bounding box center [218, 60] width 21 height 13
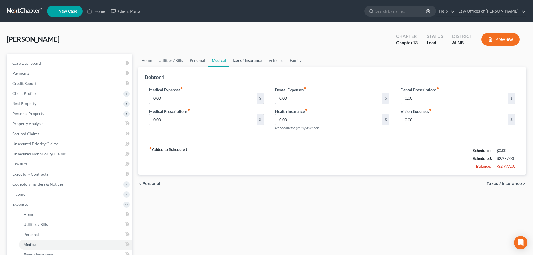
click at [240, 60] on link "Taxes / Insurance" at bounding box center [247, 60] width 36 height 13
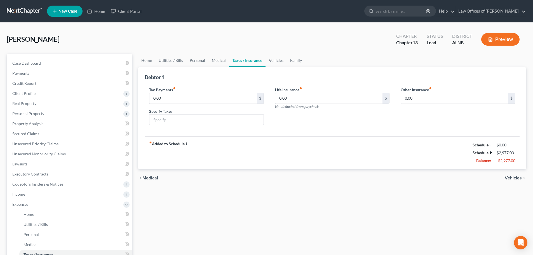
click at [273, 60] on link "Vehicles" at bounding box center [276, 60] width 21 height 13
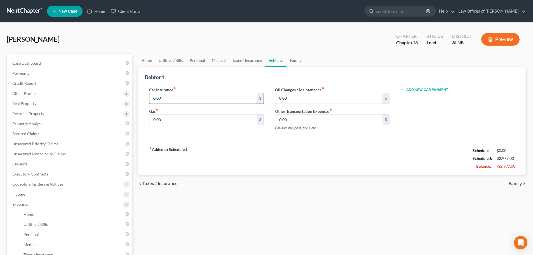
click at [201, 98] on input "0.00" at bounding box center [202, 98] width 107 height 11
type input "100.00"
click at [195, 119] on input "0.00" at bounding box center [202, 119] width 107 height 11
type input "200.00"
click at [219, 61] on link "Medical" at bounding box center [218, 60] width 21 height 13
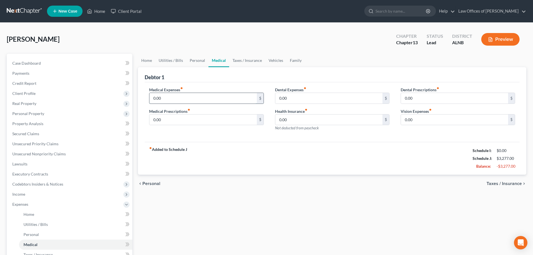
click at [221, 97] on input "0.00" at bounding box center [202, 98] width 107 height 11
type input "145.00"
click at [278, 59] on link "Vehicles" at bounding box center [275, 60] width 21 height 13
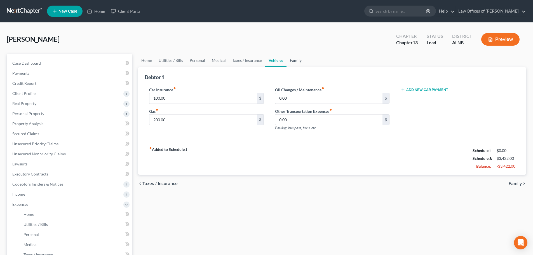
click at [299, 60] on link "Family" at bounding box center [295, 60] width 18 height 13
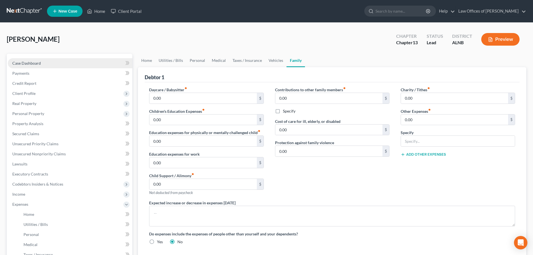
drag, startPoint x: 36, startPoint y: 62, endPoint x: 41, endPoint y: 62, distance: 5.3
click at [36, 62] on span "Case Dashboard" at bounding box center [26, 63] width 29 height 5
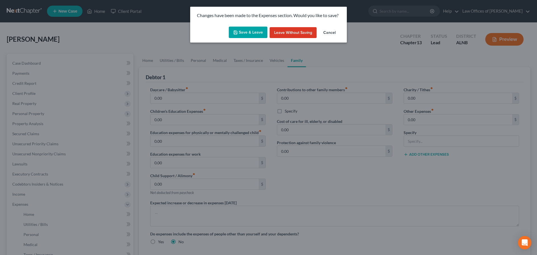
click at [246, 32] on button "Save & Leave" at bounding box center [248, 33] width 39 height 12
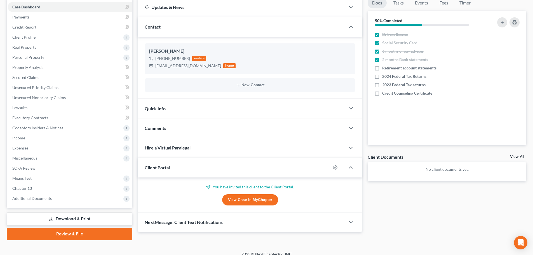
scroll to position [63, 0]
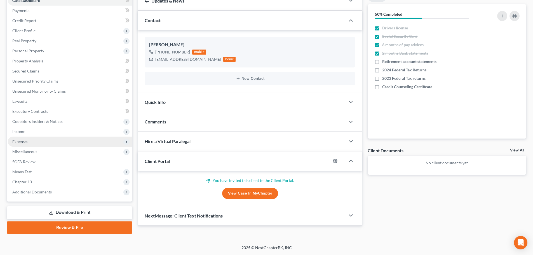
click at [44, 141] on span "Expenses" at bounding box center [70, 142] width 125 height 10
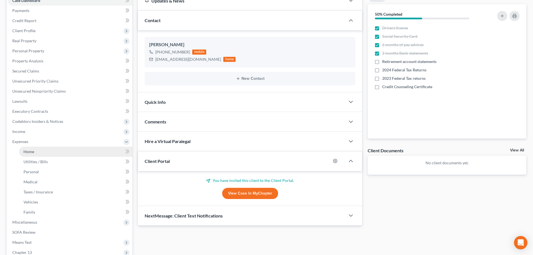
click at [44, 152] on link "Home" at bounding box center [75, 152] width 113 height 10
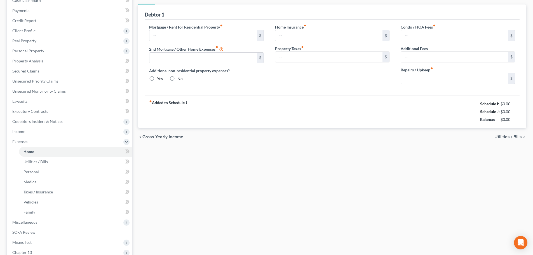
scroll to position [15, 0]
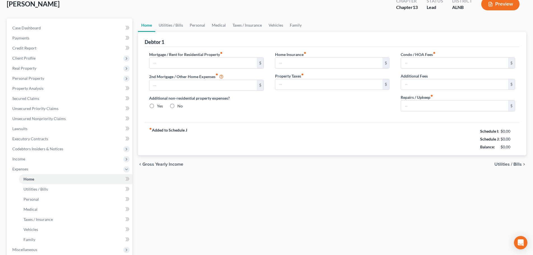
type input "1,137.00"
type input "0.00"
radio input "true"
type input "40.00"
type input "0.00"
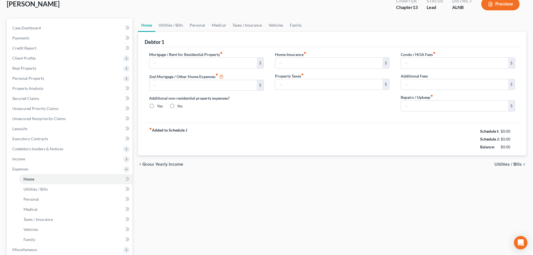
type input "0.00"
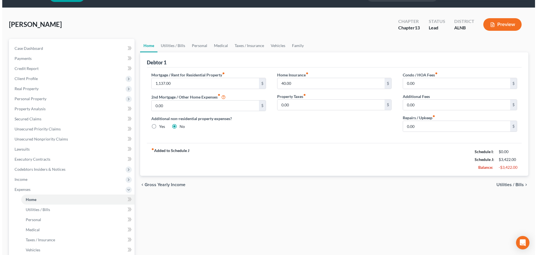
scroll to position [0, 0]
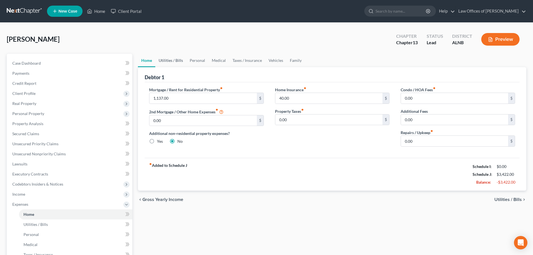
click at [173, 59] on link "Utilities / Bills" at bounding box center [170, 60] width 31 height 13
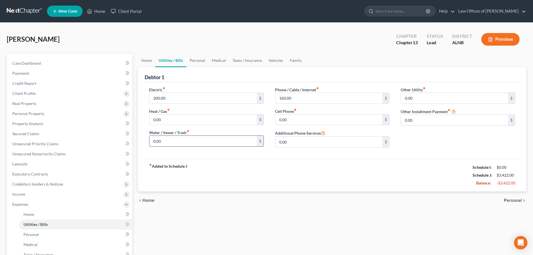
click at [164, 141] on input "0.00" at bounding box center [202, 141] width 107 height 11
click at [331, 42] on div "[PERSON_NAME] Upgraded Chapter Chapter 13 Status Lead District [GEOGRAPHIC_DATA…" at bounding box center [267, 41] width 520 height 24
click at [291, 119] on input "0.00" at bounding box center [328, 119] width 107 height 11
type input "224.00"
click at [201, 60] on link "Personal" at bounding box center [197, 60] width 22 height 13
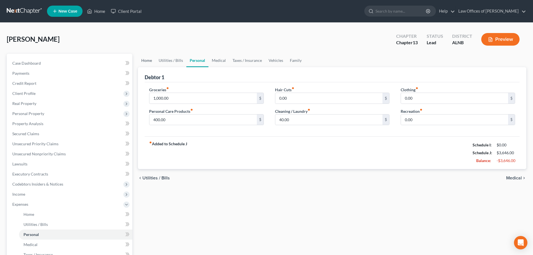
click at [149, 60] on link "Home" at bounding box center [146, 60] width 17 height 13
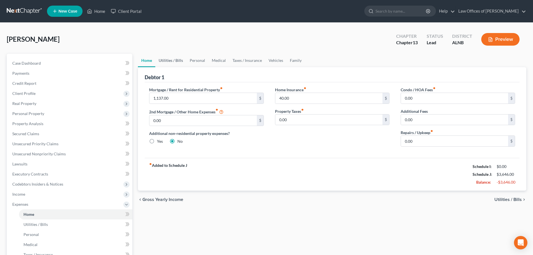
click at [171, 59] on link "Utilities / Bills" at bounding box center [170, 60] width 31 height 13
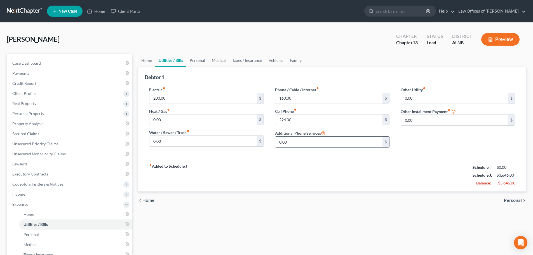
click at [297, 142] on input "0.00" at bounding box center [328, 142] width 107 height 11
type input "40.00"
click at [200, 60] on link "Personal" at bounding box center [197, 60] width 22 height 13
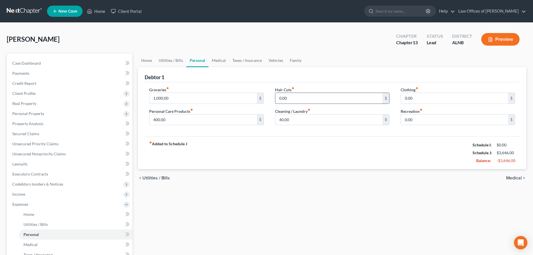
click at [293, 98] on input "0.00" at bounding box center [328, 98] width 107 height 11
type input "20.00"
click at [419, 121] on input "0.00" at bounding box center [454, 119] width 107 height 11
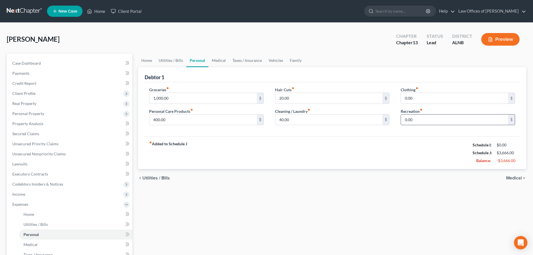
click at [419, 121] on input "0.00" at bounding box center [454, 119] width 107 height 11
type input "2,500.00"
click at [234, 41] on div "[PERSON_NAME] Upgraded Chapter Chapter 13 Status Lead District [GEOGRAPHIC_DATA…" at bounding box center [267, 41] width 520 height 24
click at [201, 60] on link "Personal" at bounding box center [197, 60] width 22 height 13
click at [155, 97] on input "1,000.00" at bounding box center [202, 98] width 107 height 11
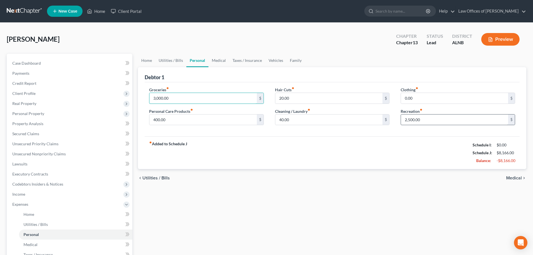
type input "3,000.00"
click at [428, 121] on input "2,500.00" at bounding box center [454, 119] width 107 height 11
click at [220, 60] on link "Medical" at bounding box center [218, 60] width 21 height 13
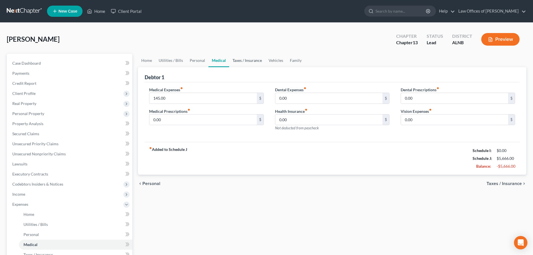
click at [248, 59] on link "Taxes / Insurance" at bounding box center [247, 60] width 36 height 13
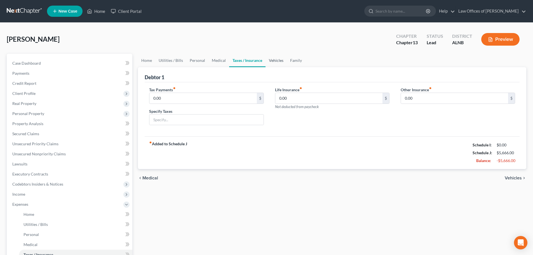
click at [276, 60] on link "Vehicles" at bounding box center [276, 60] width 21 height 13
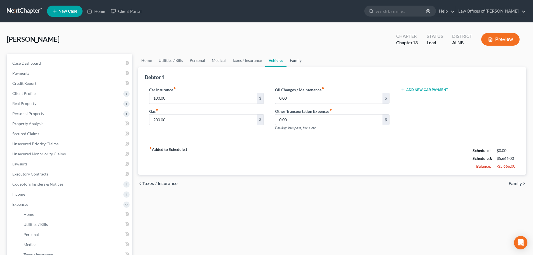
click at [290, 58] on link "Family" at bounding box center [295, 60] width 18 height 13
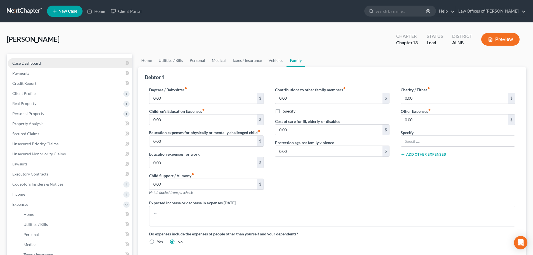
click at [51, 63] on link "Case Dashboard" at bounding box center [70, 63] width 125 height 10
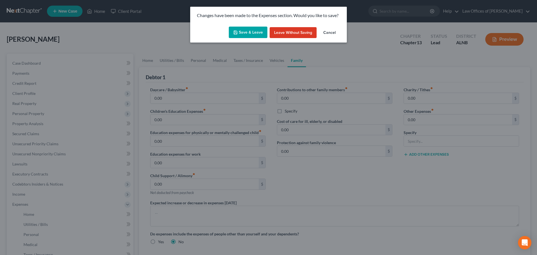
click at [249, 30] on button "Save & Leave" at bounding box center [248, 33] width 39 height 12
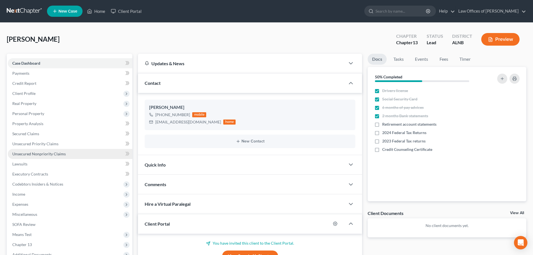
click at [68, 154] on link "Unsecured Nonpriority Claims" at bounding box center [70, 154] width 125 height 10
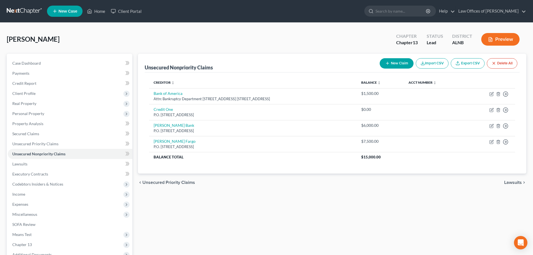
click at [393, 63] on button "New Claim" at bounding box center [397, 63] width 34 height 10
select select "0"
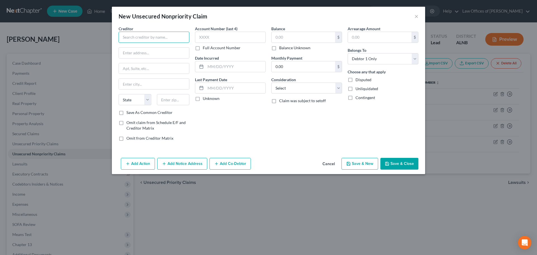
click at [157, 37] on input "text" at bounding box center [154, 37] width 71 height 11
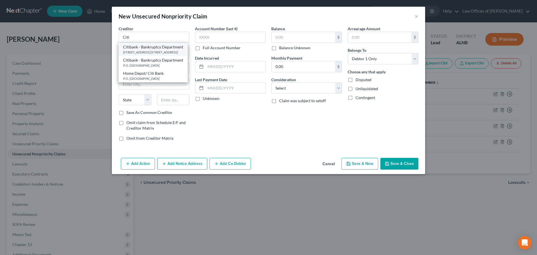
click at [157, 48] on div "Citibank - Bankruptcy Department" at bounding box center [153, 47] width 60 height 6
type input "Citibank - Bankruptcy Department"
type input "[STREET_ADDRESS]"
type input "P.O. Box 6034"
type input "[GEOGRAPHIC_DATA]"
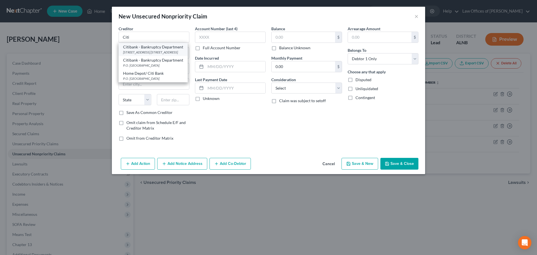
select select "43"
type input "57117"
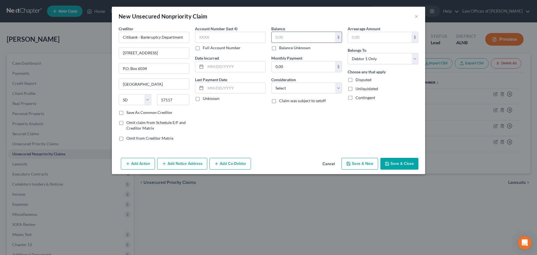
click at [285, 35] on input "text" at bounding box center [304, 37] width 64 height 11
type input "3,500.00"
click at [359, 164] on button "Save & New" at bounding box center [360, 164] width 37 height 12
select select "0"
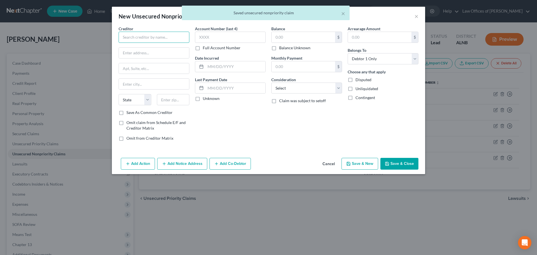
click at [170, 36] on input "text" at bounding box center [154, 37] width 71 height 11
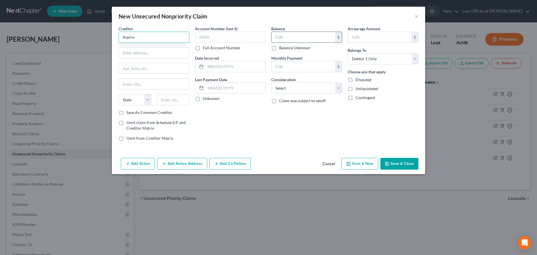
type input "Aspire"
click at [306, 37] on input "text" at bounding box center [304, 37] width 64 height 11
type input "1,800.00"
click at [138, 37] on input "Aspire" at bounding box center [154, 37] width 71 height 11
type input "A"
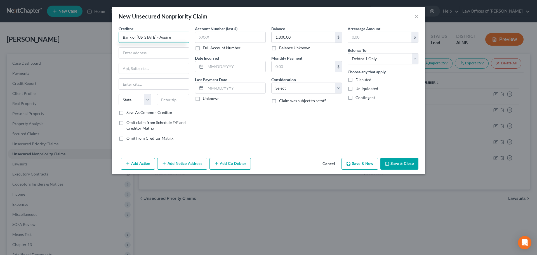
type input "Bank of [US_STATE] - Aspire"
click at [356, 163] on button "Save & New" at bounding box center [360, 164] width 37 height 12
select select "0"
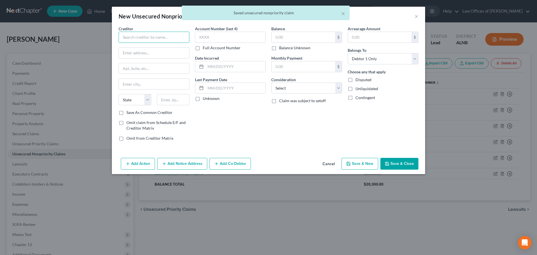
click at [170, 38] on input "text" at bounding box center [154, 37] width 71 height 11
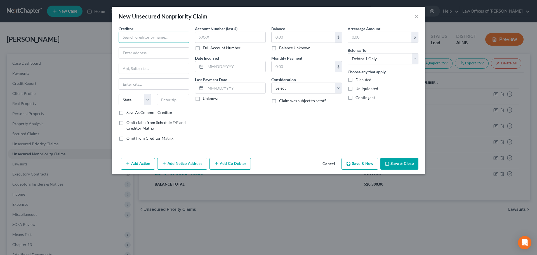
click at [170, 38] on input "text" at bounding box center [154, 37] width 71 height 11
type input "[GEOGRAPHIC_DATA]"
click at [297, 36] on input "text" at bounding box center [304, 37] width 64 height 11
type input "1,000.00"
click at [361, 163] on button "Save & New" at bounding box center [360, 164] width 37 height 12
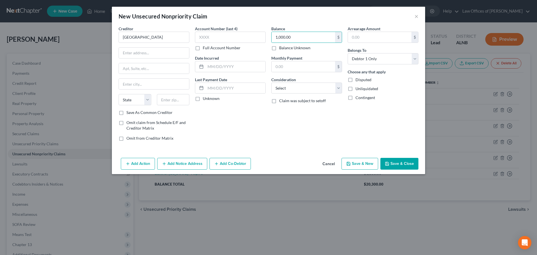
select select "0"
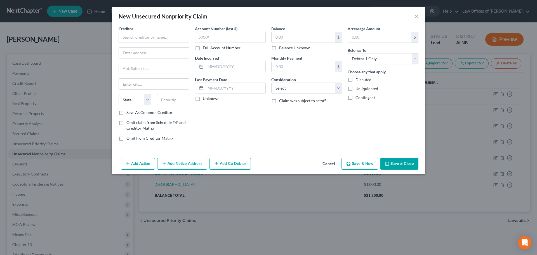
click at [331, 164] on button "Cancel" at bounding box center [328, 163] width 21 height 11
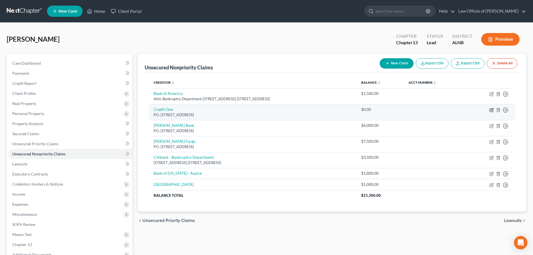
click at [492, 112] on icon "button" at bounding box center [491, 110] width 3 height 3
select select "31"
select select "0"
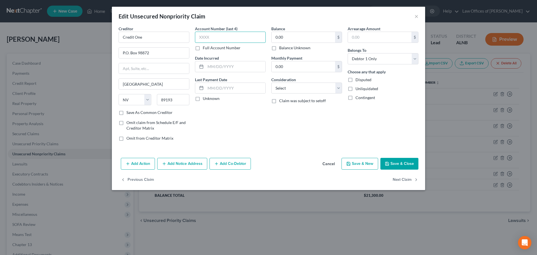
click at [219, 36] on input "text" at bounding box center [230, 37] width 71 height 11
type input "2889"
click at [290, 37] on input "0.00" at bounding box center [304, 37] width 64 height 11
type input "800.00"
click at [361, 164] on button "Save & New" at bounding box center [360, 164] width 37 height 12
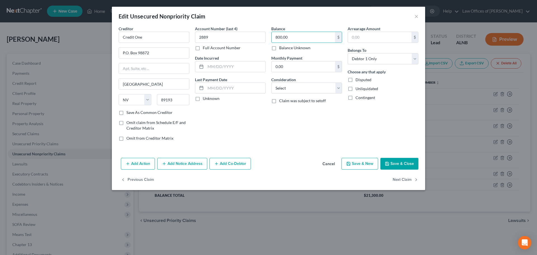
select select "0"
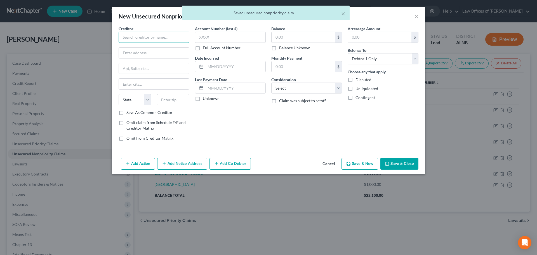
click at [141, 37] on input "text" at bounding box center [154, 37] width 71 height 11
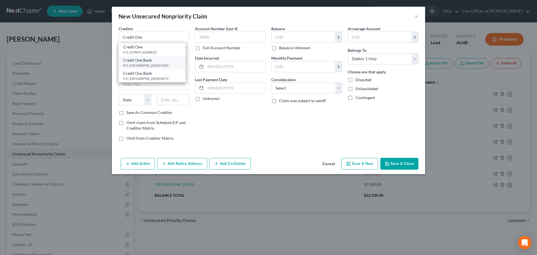
click at [140, 61] on div "Credit One Bank" at bounding box center [152, 60] width 58 height 6
type input "Credit One Bank"
type input "P.O. Box 60500"
type input "City of Industry"
select select "4"
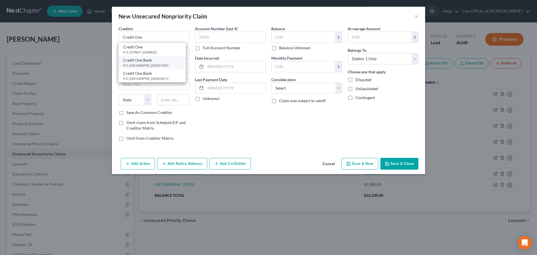
type input "91716-0500"
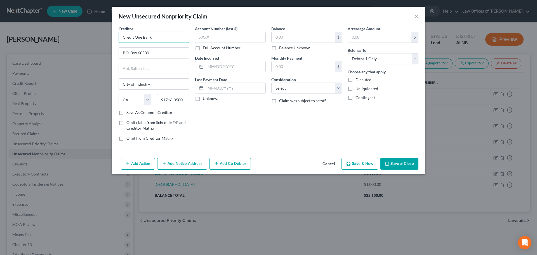
click at [165, 37] on input "Credit One Bank" at bounding box center [154, 37] width 71 height 11
type input "Credit One Bank - American Express"
click at [236, 38] on input "text" at bounding box center [230, 37] width 71 height 11
type input "2075"
click at [300, 39] on input "text" at bounding box center [304, 37] width 64 height 11
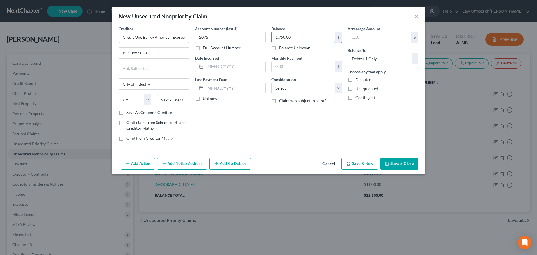
type input "1,750.00"
drag, startPoint x: 186, startPoint y: 38, endPoint x: 152, endPoint y: 37, distance: 34.7
click at [152, 37] on input "Credit One Bank - American Express" at bounding box center [154, 37] width 71 height 11
type input "Credit One Bank"
click at [282, 133] on div "Balance 1,750.00 $ Balance Unknown Balance Undetermined 1,750.00 $ Balance Unkn…" at bounding box center [307, 86] width 76 height 120
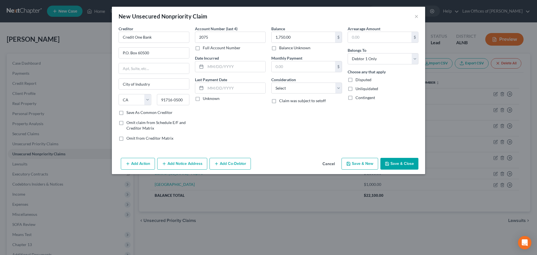
click at [356, 164] on button "Save & New" at bounding box center [360, 164] width 37 height 12
select select "0"
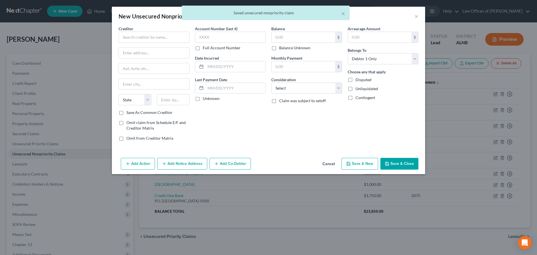
drag, startPoint x: 327, startPoint y: 163, endPoint x: 410, endPoint y: 113, distance: 97.5
click at [327, 163] on button "Cancel" at bounding box center [328, 163] width 21 height 11
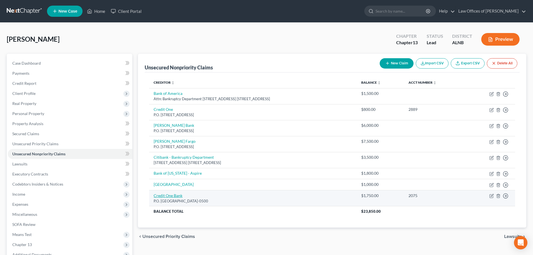
click at [170, 196] on link "Credit One Bank" at bounding box center [168, 195] width 29 height 5
select select "4"
select select "0"
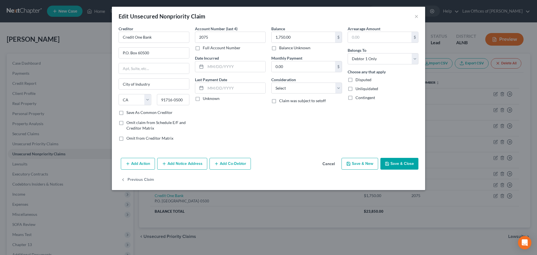
click at [494, 196] on div "Edit Unsecured Nonpriority Claim × Creditor * Credit One Bank P.O. [GEOGRAPHIC_…" at bounding box center [268, 127] width 537 height 255
click at [168, 39] on input "Credit One Bank" at bounding box center [154, 37] width 71 height 11
paste input "- American Express"
type input "Credit One Bank - American Express"
click at [398, 163] on button "Save & Close" at bounding box center [400, 164] width 38 height 12
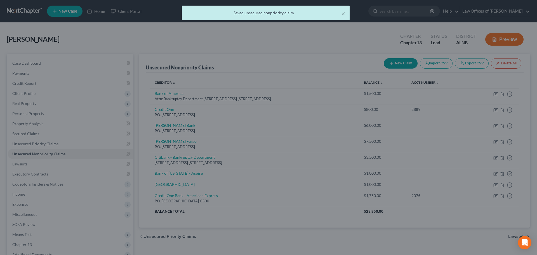
type input "0"
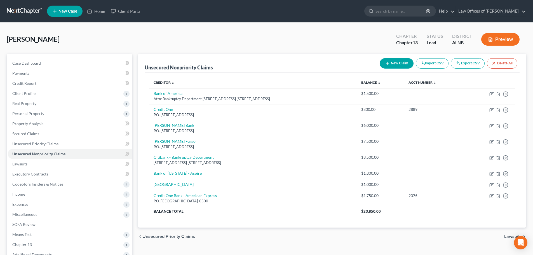
click at [399, 65] on button "New Claim" at bounding box center [397, 63] width 34 height 10
select select "0"
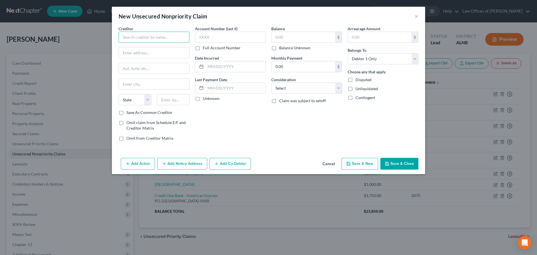
click at [170, 40] on input "text" at bounding box center [154, 37] width 71 height 11
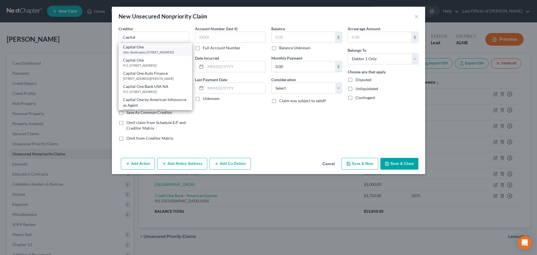
click at [146, 51] on div "Attn: Bankruptcy [STREET_ADDRESS]" at bounding box center [155, 52] width 65 height 5
type input "Capital One"
type input "Attn: Bankruptcy"
type input "PO Box 30285"
type input "[GEOGRAPHIC_DATA]"
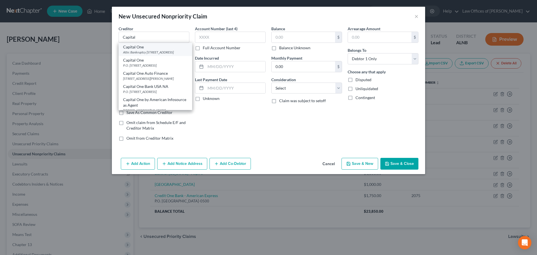
select select "46"
type input "84130"
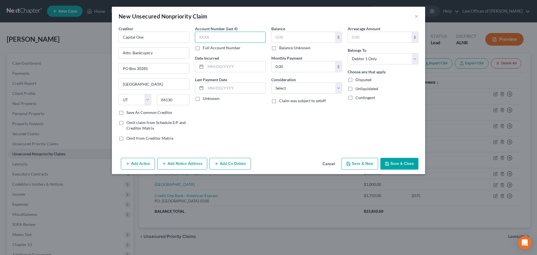
click at [216, 36] on input "text" at bounding box center [230, 37] width 71 height 11
type input "0315"
click at [304, 38] on input "text" at bounding box center [304, 37] width 64 height 11
type input "3"
type input "3,770.00"
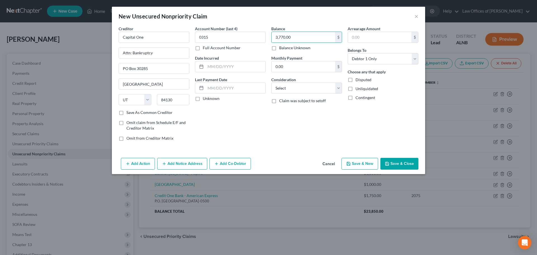
click at [362, 164] on button "Save & New" at bounding box center [360, 164] width 37 height 12
select select "0"
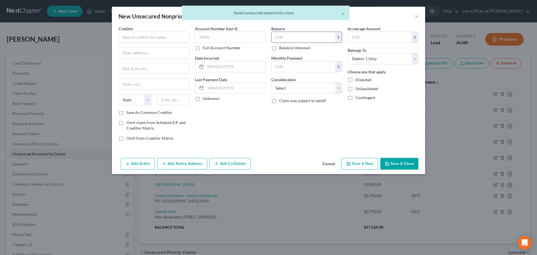
click at [317, 38] on input "text" at bounding box center [304, 37] width 64 height 11
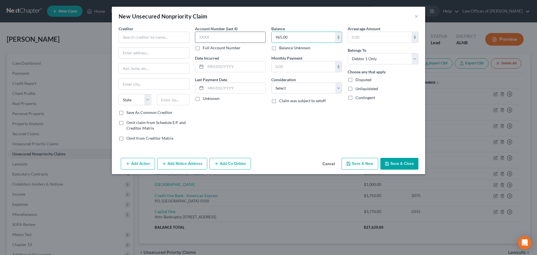
type input "965.00"
click at [232, 37] on input "text" at bounding box center [230, 37] width 71 height 11
type input "0780"
click at [174, 38] on input "text" at bounding box center [154, 37] width 71 height 11
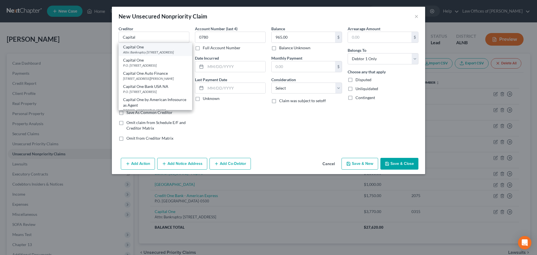
click at [133, 51] on div "Attn: Bankruptcy [STREET_ADDRESS]" at bounding box center [155, 52] width 65 height 5
type input "Capital One"
type input "Attn: Bankruptcy"
type input "PO Box 30285"
type input "[GEOGRAPHIC_DATA]"
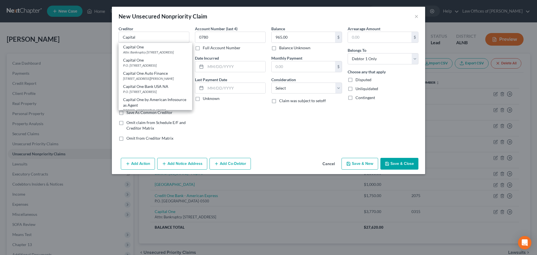
select select "46"
type input "84130"
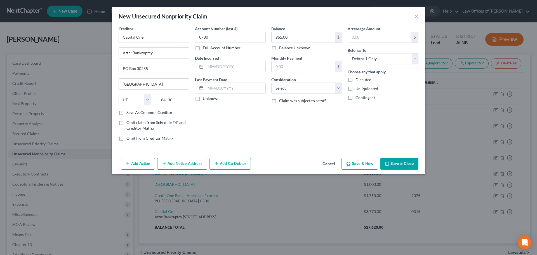
click at [363, 164] on button "Save & New" at bounding box center [360, 164] width 37 height 12
select select "0"
click at [327, 164] on button "Cancel" at bounding box center [328, 163] width 21 height 11
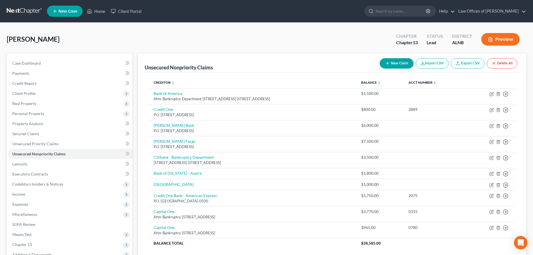
click at [403, 62] on button "New Claim" at bounding box center [397, 63] width 34 height 10
select select "0"
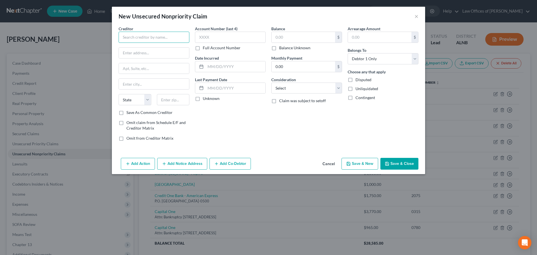
click at [170, 37] on input "text" at bounding box center [154, 37] width 71 height 11
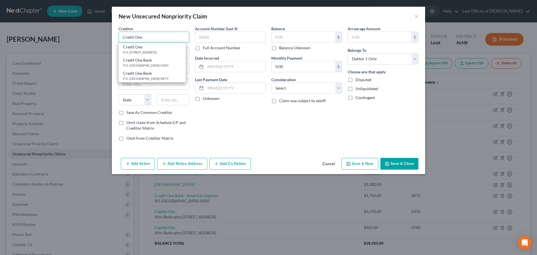
type input "Credit One"
click at [330, 162] on button "Cancel" at bounding box center [328, 163] width 21 height 11
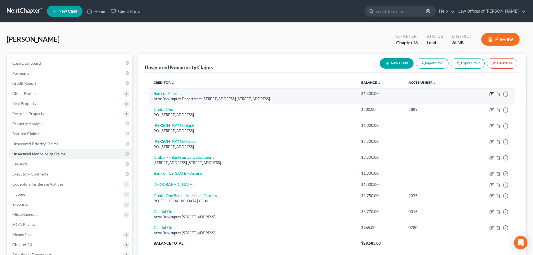
click at [490, 95] on icon "button" at bounding box center [491, 94] width 4 height 4
select select "35"
select select "0"
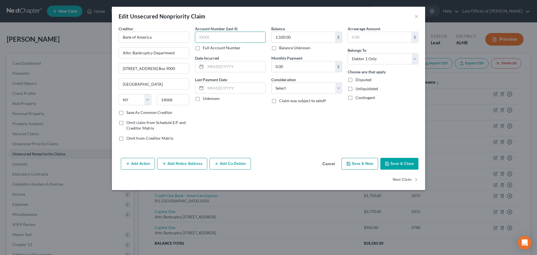
click at [248, 38] on input "text" at bounding box center [230, 37] width 71 height 11
type input "2442"
click at [403, 164] on button "Save & Close" at bounding box center [400, 164] width 38 height 12
type input "0"
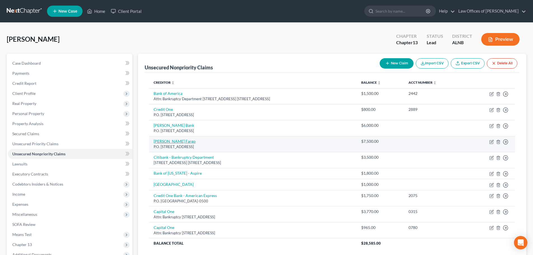
click at [169, 142] on link "[PERSON_NAME] Fargo" at bounding box center [175, 141] width 42 height 5
select select "16"
select select "0"
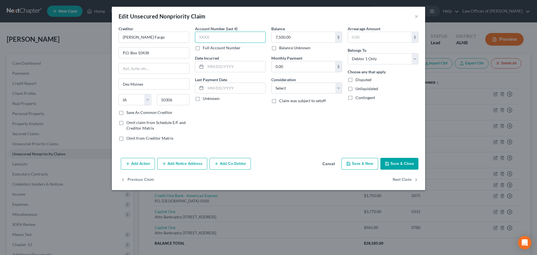
click at [229, 38] on input "text" at bounding box center [230, 37] width 71 height 11
type input "6778"
click at [389, 163] on icon "button" at bounding box center [387, 163] width 4 height 4
type input "0"
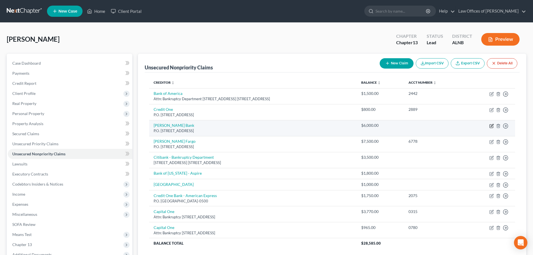
click at [492, 125] on icon "button" at bounding box center [491, 126] width 4 height 4
select select "35"
select select "0"
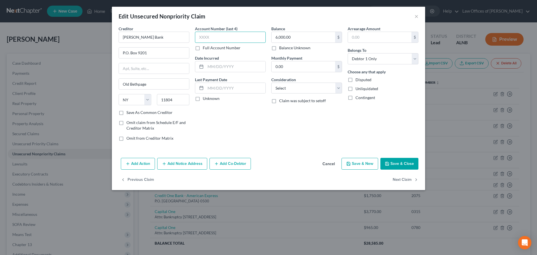
click at [219, 39] on input "text" at bounding box center [230, 37] width 71 height 11
type input "1579"
click at [395, 165] on button "Save & Close" at bounding box center [400, 164] width 38 height 12
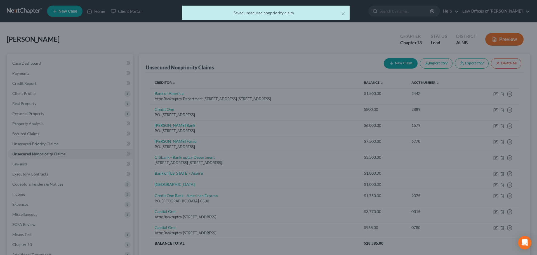
type input "0"
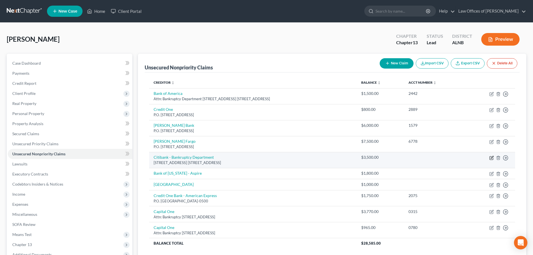
click at [491, 159] on icon "button" at bounding box center [491, 158] width 4 height 4
select select "43"
select select "0"
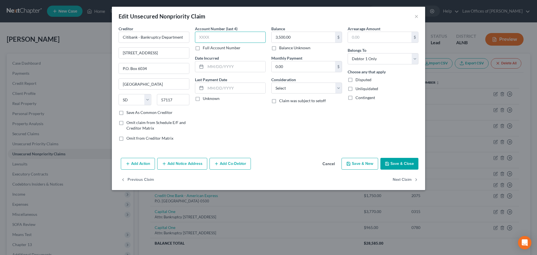
click at [222, 36] on input "text" at bounding box center [230, 37] width 71 height 11
type input "3860"
click at [400, 163] on button "Save & Close" at bounding box center [400, 164] width 38 height 12
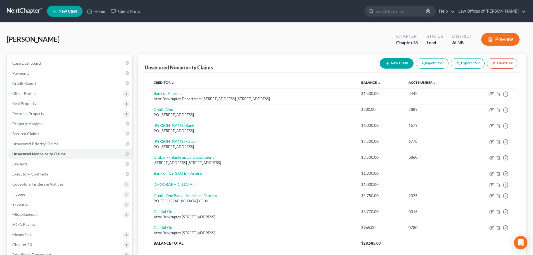
click at [401, 64] on button "New Claim" at bounding box center [397, 63] width 34 height 10
select select "0"
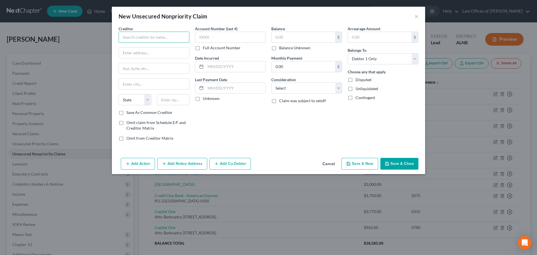
click at [177, 36] on input "text" at bounding box center [154, 37] width 71 height 11
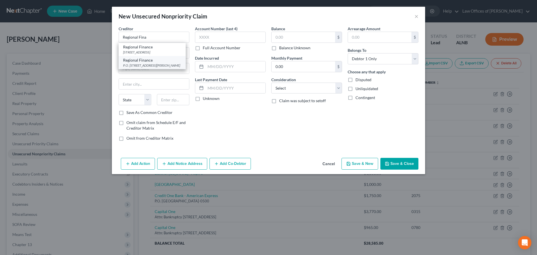
click at [141, 63] on div "Regional Finance" at bounding box center [152, 60] width 58 height 6
type input "Regional Finance"
type input "P.O. Box 776"
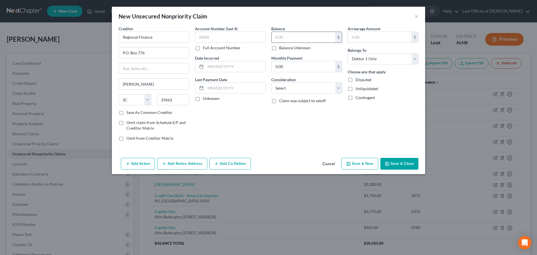
click at [305, 38] on input "text" at bounding box center [304, 37] width 64 height 11
click at [308, 36] on input "text" at bounding box center [304, 37] width 64 height 11
click at [249, 34] on input "text" at bounding box center [230, 37] width 71 height 11
click at [397, 165] on button "Save & Close" at bounding box center [400, 164] width 38 height 12
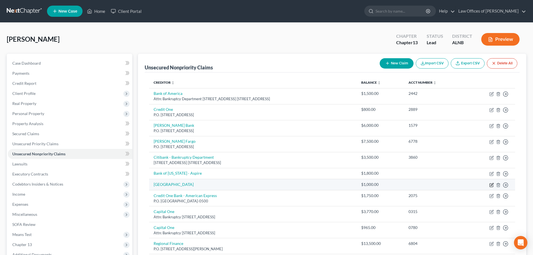
click at [491, 186] on icon "button" at bounding box center [491, 185] width 4 height 4
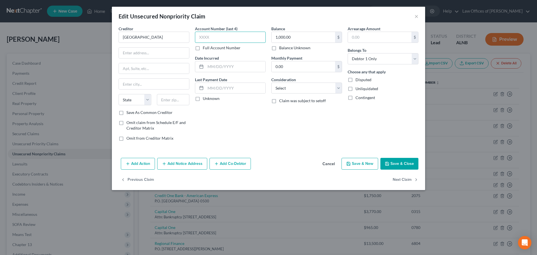
click at [248, 38] on input "text" at bounding box center [230, 37] width 71 height 11
click at [181, 101] on input "text" at bounding box center [173, 99] width 33 height 11
click at [223, 123] on div "Account Number (last 4) 8713 Full Account Number Date Incurred Last Payment Dat…" at bounding box center [230, 86] width 76 height 120
click at [138, 52] on input "text" at bounding box center [154, 53] width 70 height 11
click at [395, 163] on button "Save & Close" at bounding box center [400, 164] width 38 height 12
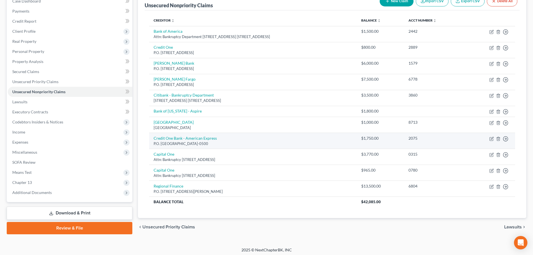
scroll to position [64, 0]
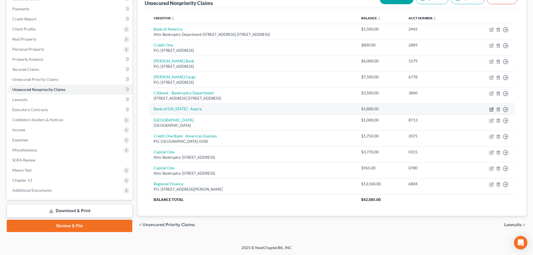
click at [492, 109] on icon "button" at bounding box center [492, 108] width 3 height 3
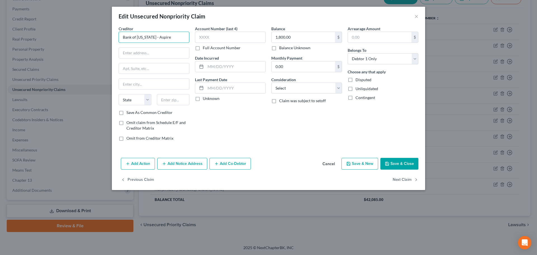
drag, startPoint x: 154, startPoint y: 36, endPoint x: 114, endPoint y: 36, distance: 40.3
click at [114, 36] on div "Creditor * Bank of [US_STATE] - Aspire State [US_STATE] AK AR AZ CA CO [GEOGRAP…" at bounding box center [268, 91] width 313 height 130
click at [224, 38] on input "text" at bounding box center [230, 37] width 71 height 11
click at [224, 37] on input "text" at bounding box center [230, 37] width 71 height 11
click at [178, 99] on input "text" at bounding box center [173, 99] width 33 height 11
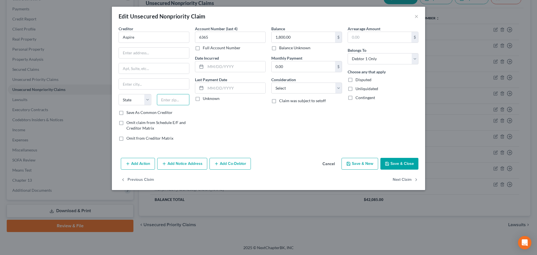
click at [183, 100] on input "text" at bounding box center [173, 99] width 33 height 11
click at [217, 121] on div "Account Number (last 4) 6365 Full Account Number Date Incurred Last Payment Dat…" at bounding box center [230, 86] width 76 height 120
click at [212, 143] on div "Account Number (last 4) 6365 Full Account Number Date Incurred Last Payment Dat…" at bounding box center [230, 86] width 76 height 120
click at [147, 52] on input "text" at bounding box center [154, 53] width 70 height 11
click at [400, 162] on button "Save & Close" at bounding box center [400, 164] width 38 height 12
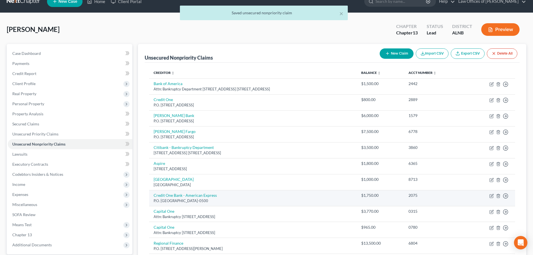
scroll to position [0, 0]
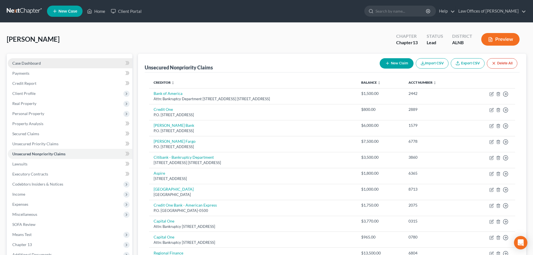
click at [43, 61] on link "Case Dashboard" at bounding box center [70, 63] width 125 height 10
